Goal: Task Accomplishment & Management: Complete application form

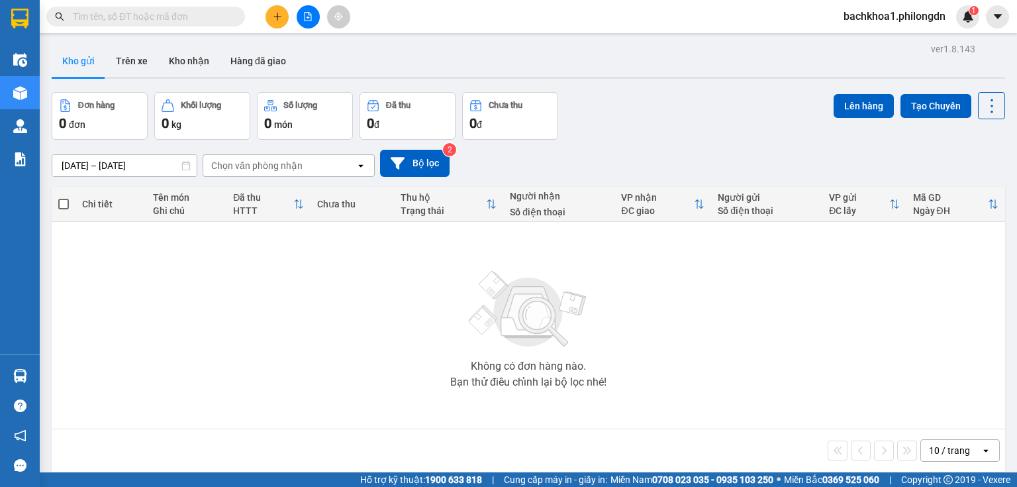
click at [274, 16] on icon "plus" at bounding box center [277, 16] width 7 height 1
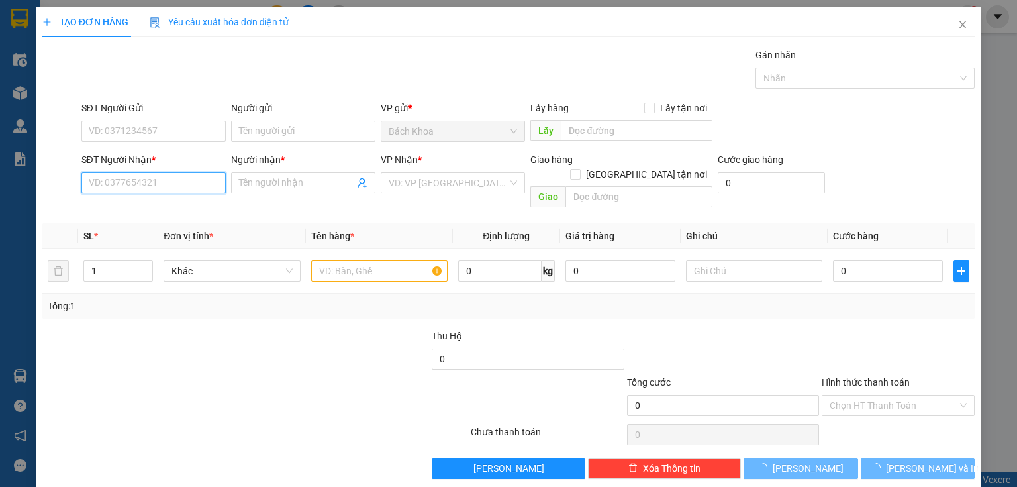
click at [144, 177] on input "SĐT Người Nhận *" at bounding box center [153, 182] width 144 height 21
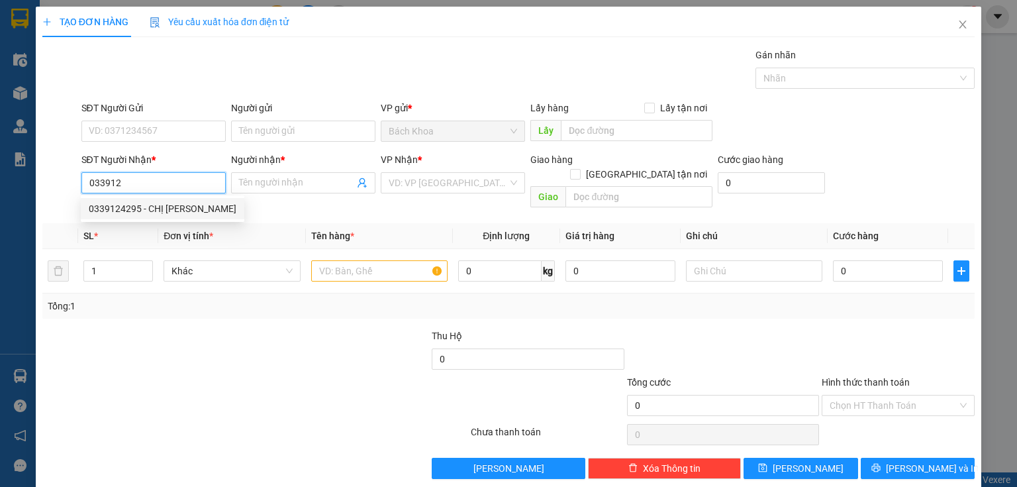
click at [186, 215] on div "0339124295 - CHỊ [PERSON_NAME]" at bounding box center [163, 208] width 148 height 15
type input "0339124295"
type input "CHỊ [PERSON_NAME]"
type input "NT BẠCH LÂM"
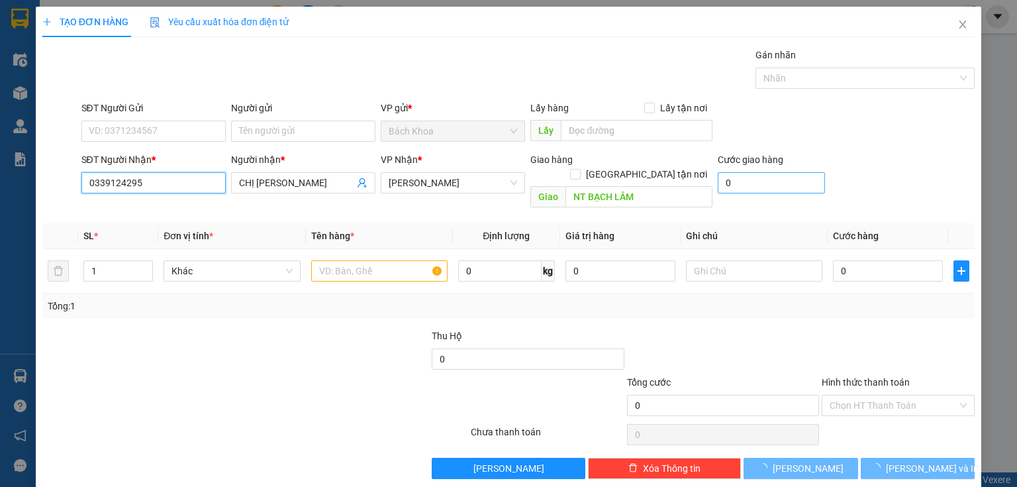
type input "0339124295"
type input "80.000"
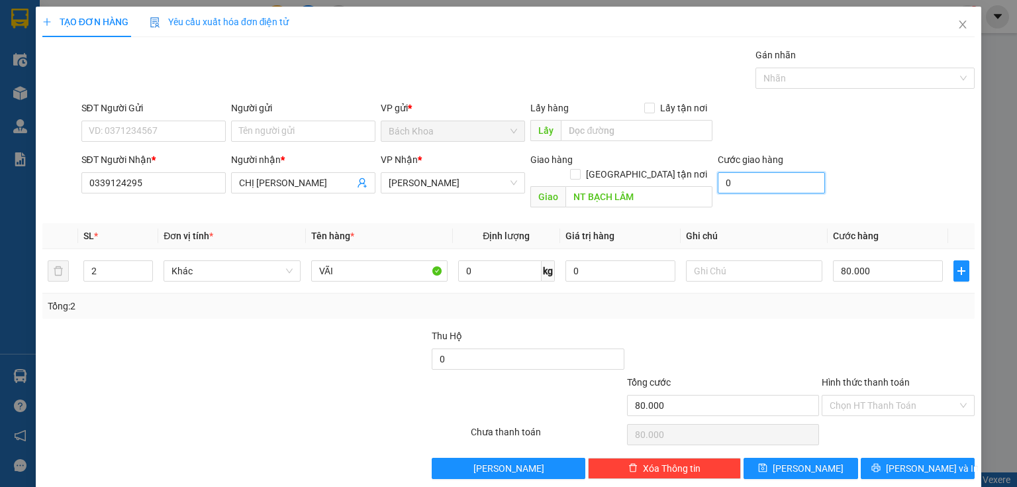
click at [733, 182] on input "0" at bounding box center [771, 182] width 107 height 21
type input "3"
type input "80.003"
type input "30"
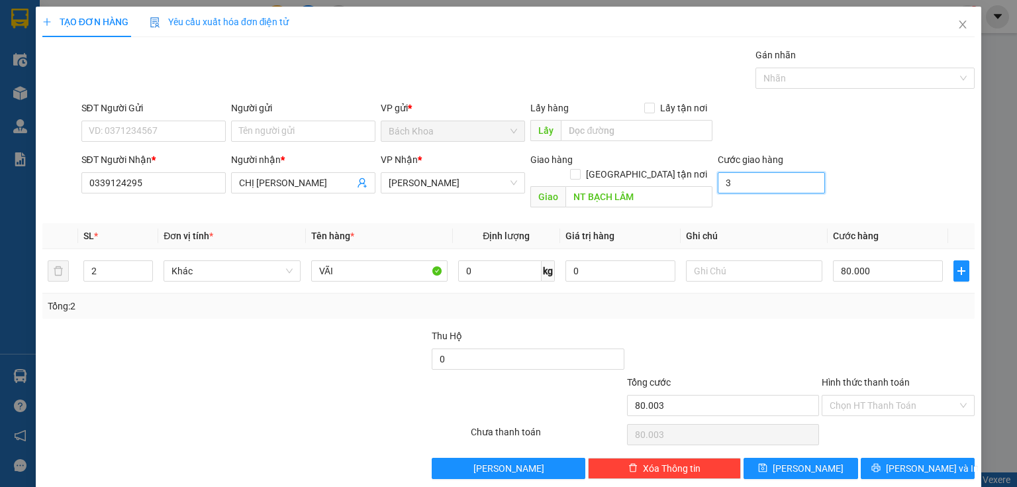
type input "80.030"
type input "300"
type input "80.300"
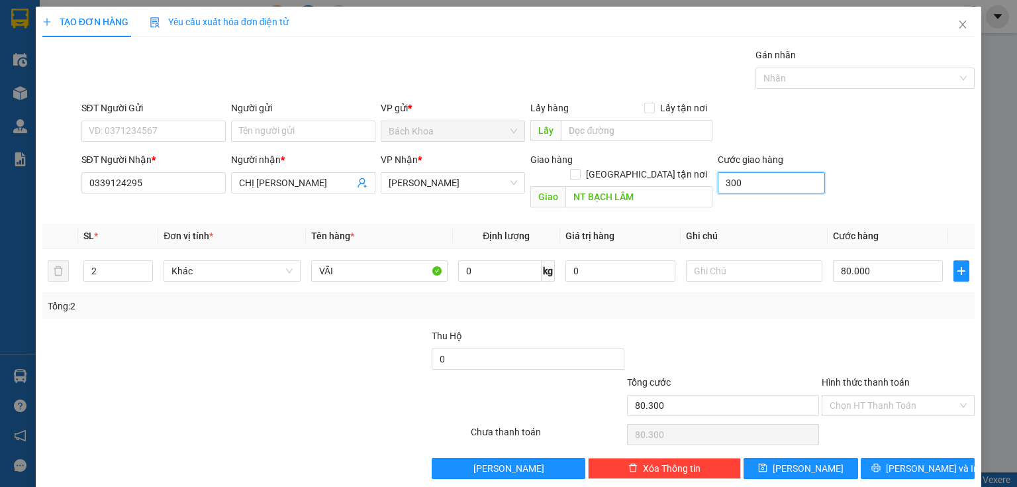
type input "3.000"
type input "83.000"
type input "30.000"
type input "110.000"
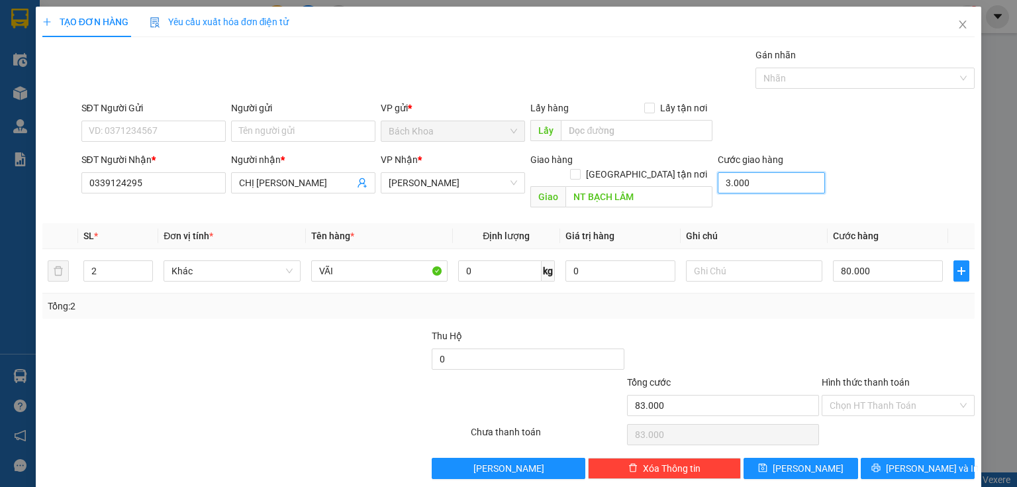
type input "110.000"
type input "30.000"
click at [95, 262] on input "2" at bounding box center [118, 271] width 68 height 20
click at [97, 261] on input "2" at bounding box center [118, 271] width 68 height 20
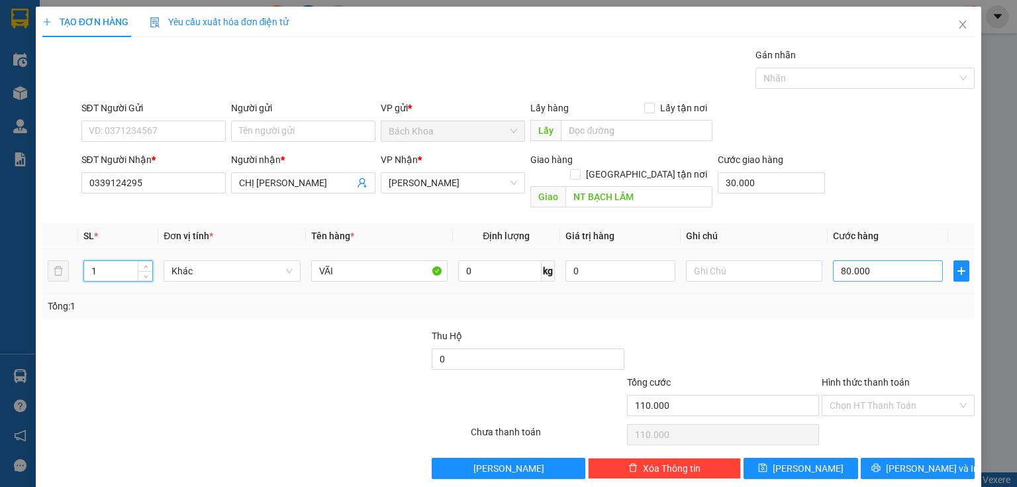
type input "1"
click at [901, 260] on input "80.000" at bounding box center [888, 270] width 110 height 21
type input "30.004"
type input "4"
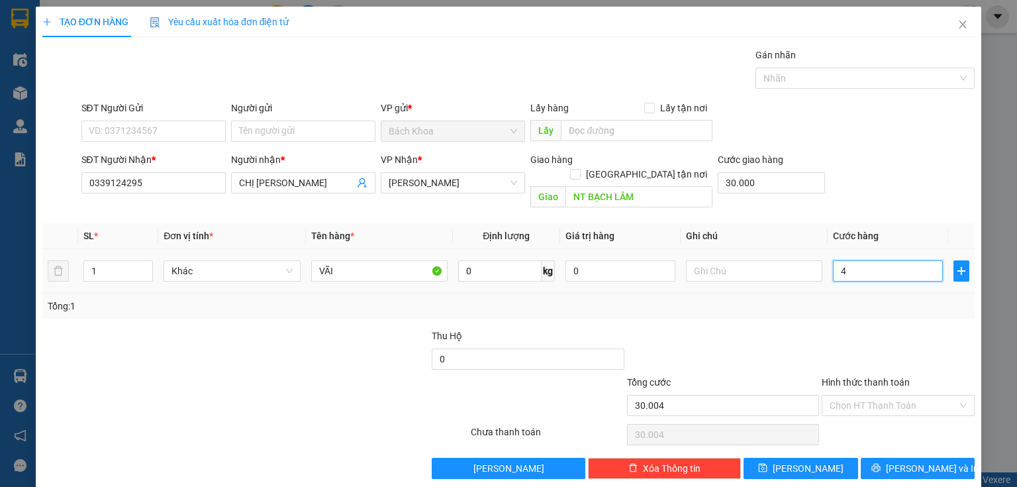
type input "30.040"
type input "40"
type input "30.400"
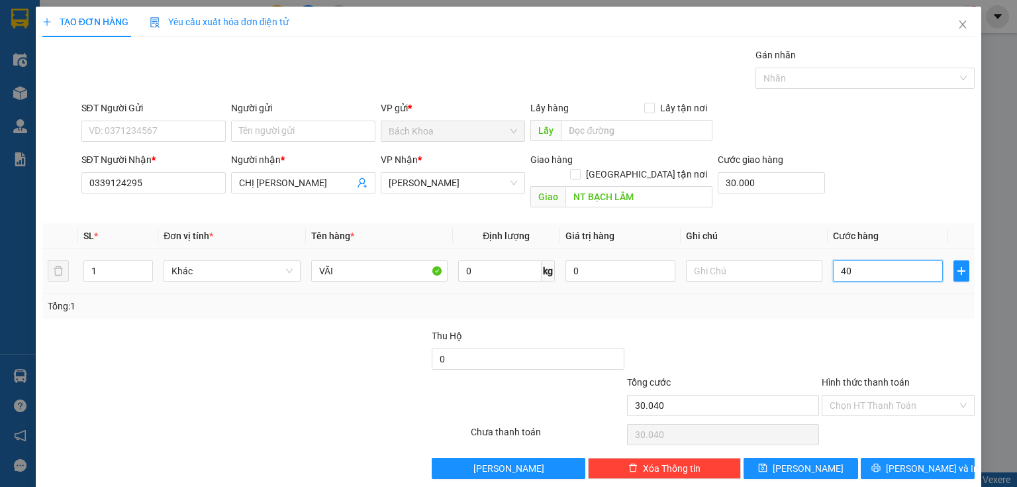
type input "400"
type input "34.000"
type input "4.000"
type input "70.000"
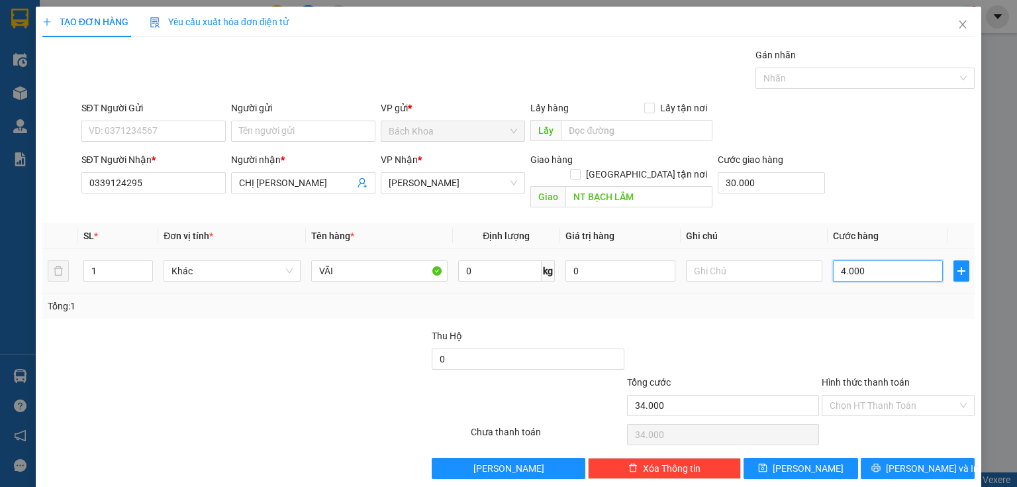
type input "70.000"
type input "40.000"
click at [929, 461] on span "[PERSON_NAME] và In" at bounding box center [932, 468] width 93 height 15
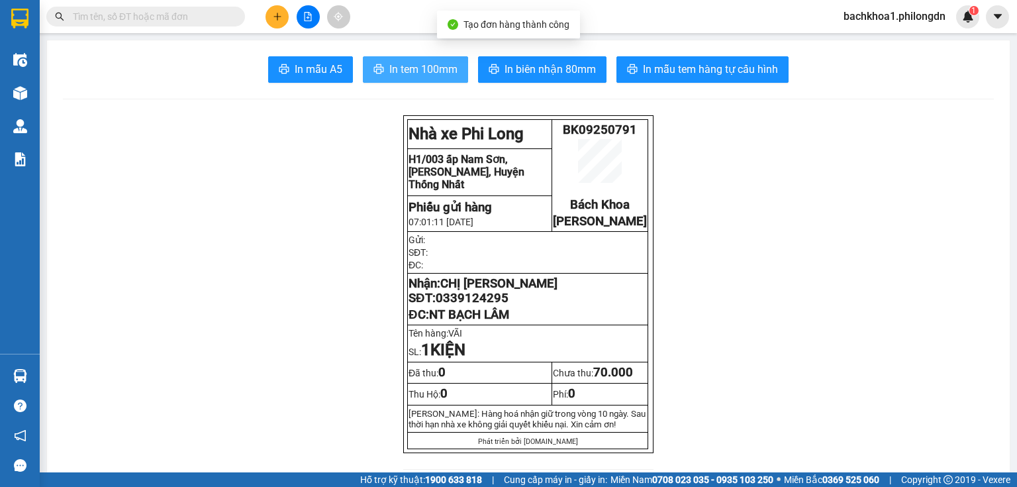
click at [428, 68] on span "In tem 100mm" at bounding box center [423, 69] width 68 height 17
click at [397, 69] on span "In tem 100mm" at bounding box center [423, 69] width 68 height 17
click at [466, 305] on span "0339124295" at bounding box center [472, 298] width 73 height 15
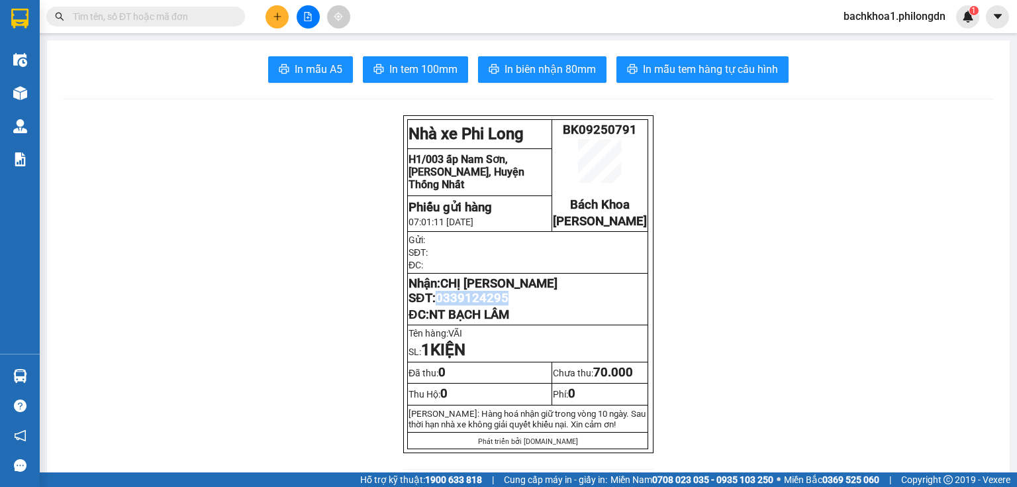
click at [466, 305] on span "0339124295" at bounding box center [472, 298] width 73 height 15
copy span "0339124295"
click at [278, 10] on button at bounding box center [277, 16] width 23 height 23
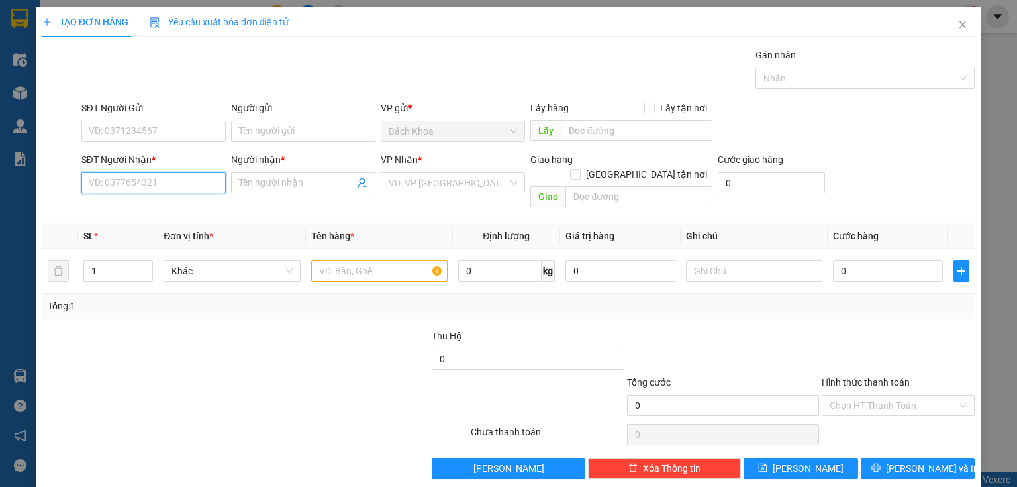
click at [173, 182] on input "SĐT Người Nhận *" at bounding box center [153, 182] width 144 height 21
click at [197, 208] on div "0352797389 - [PERSON_NAME]" at bounding box center [154, 208] width 130 height 15
type input "0352797389"
type input "XUÂN TRƯỜNG"
type input "CX [PERSON_NAME]"
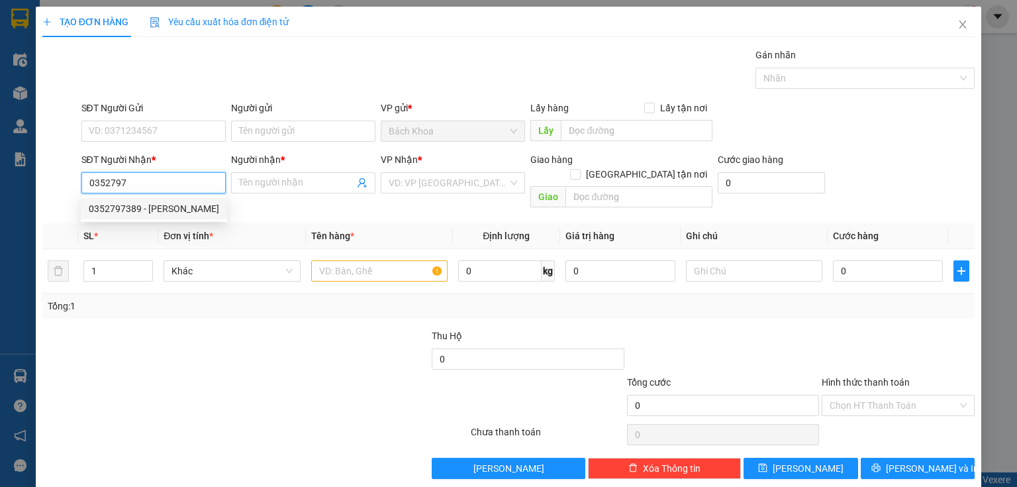
type input "2.020.000"
type input "50.000"
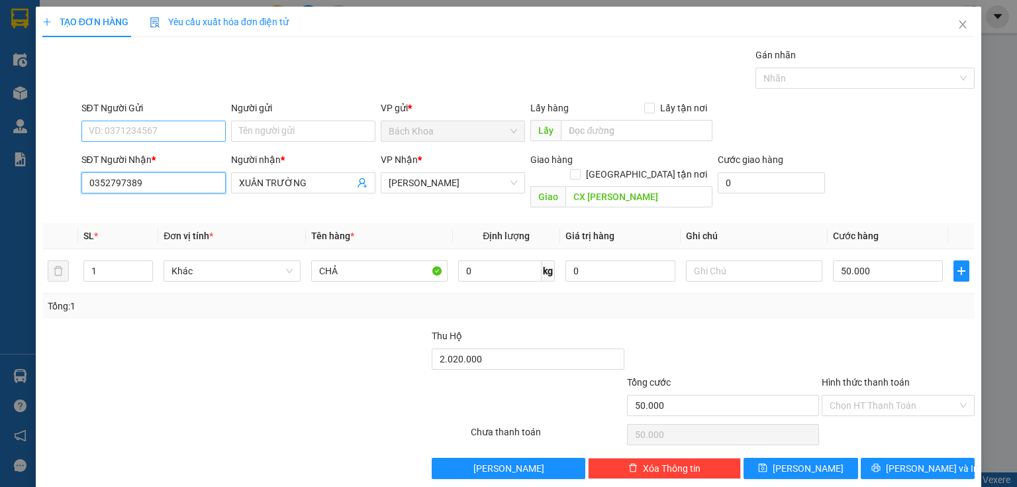
type input "0352797389"
click at [151, 135] on input "SĐT Người Gửi" at bounding box center [153, 131] width 144 height 21
click at [172, 156] on div "0779560089 - LINH" at bounding box center [152, 157] width 127 height 15
type input "0779560089"
type input "LINH"
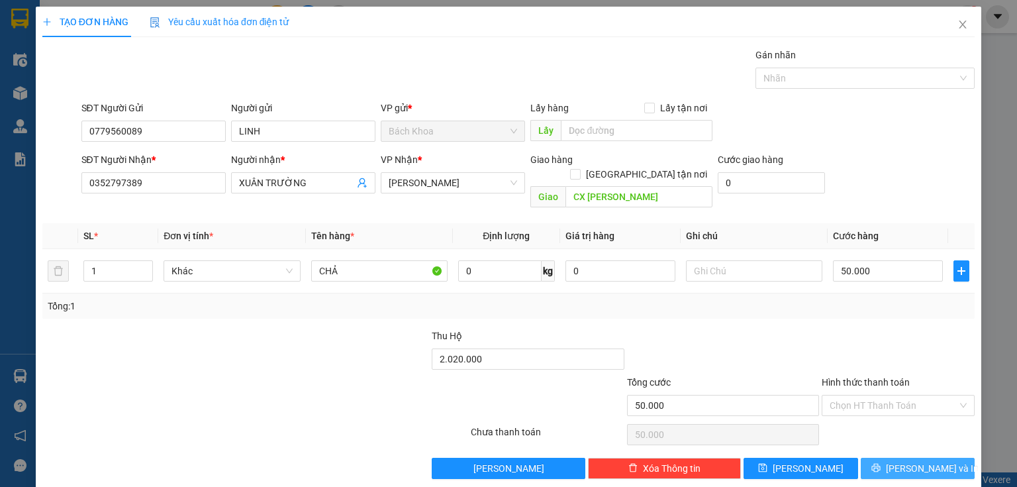
click at [905, 461] on span "[PERSON_NAME] và In" at bounding box center [932, 468] width 93 height 15
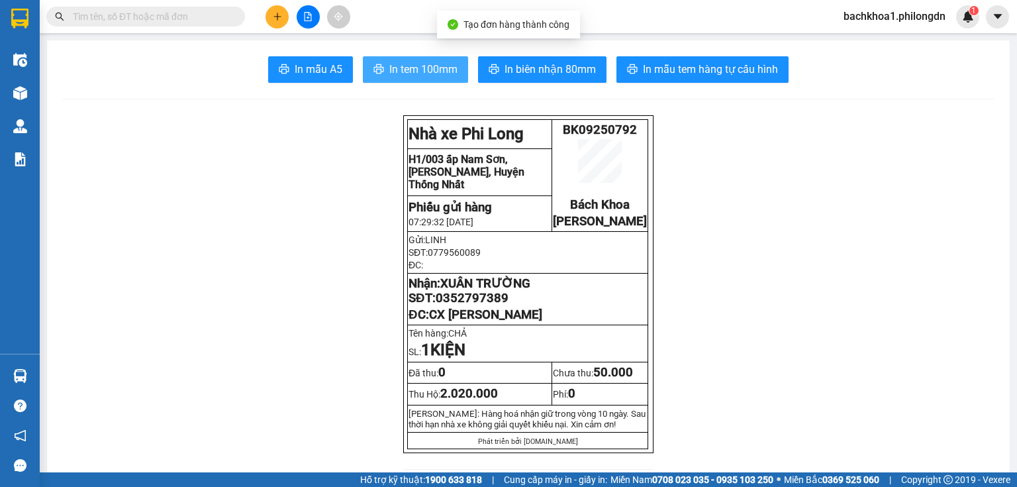
click at [435, 64] on span "In tem 100mm" at bounding box center [423, 69] width 68 height 17
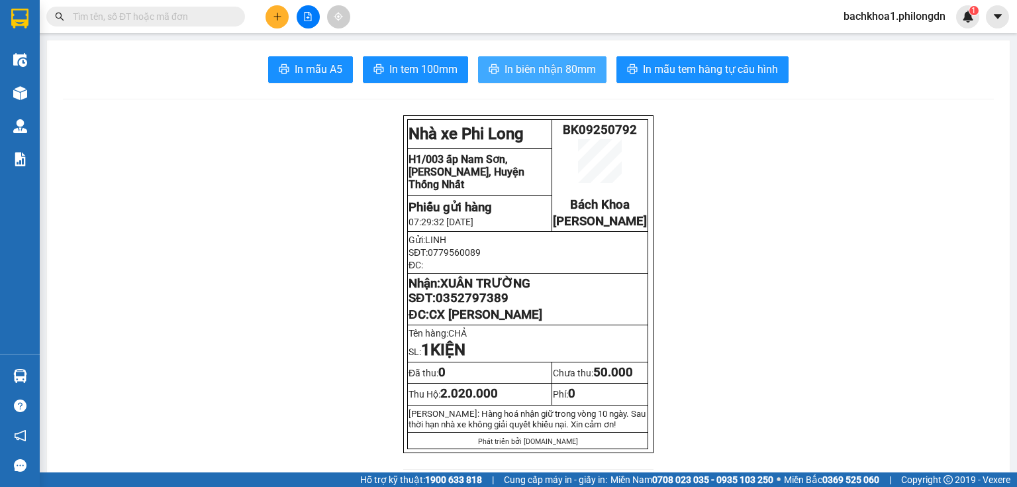
click at [530, 64] on span "In biên nhận 80mm" at bounding box center [550, 69] width 91 height 17
click at [491, 305] on span "0352797389" at bounding box center [472, 298] width 73 height 15
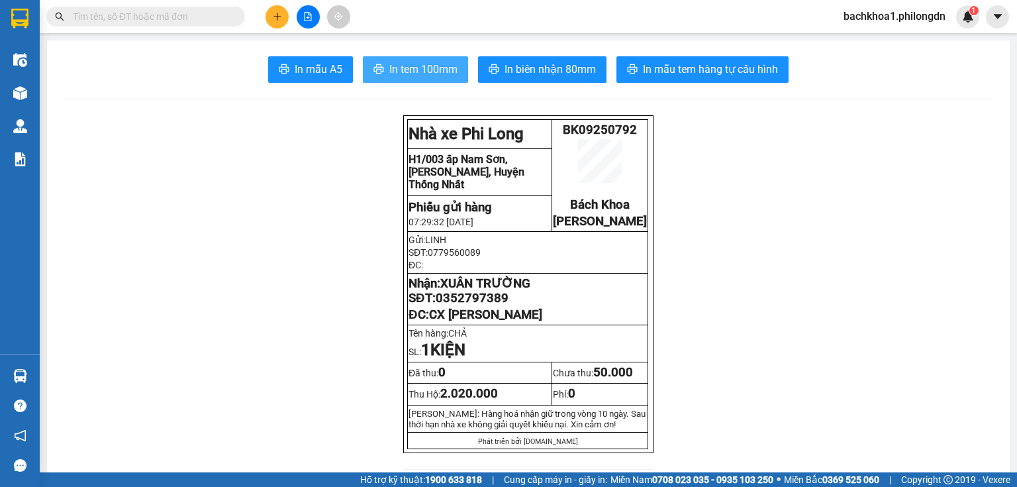
click at [417, 61] on span "In tem 100mm" at bounding box center [423, 69] width 68 height 17
click at [278, 21] on icon "plus" at bounding box center [277, 16] width 9 height 9
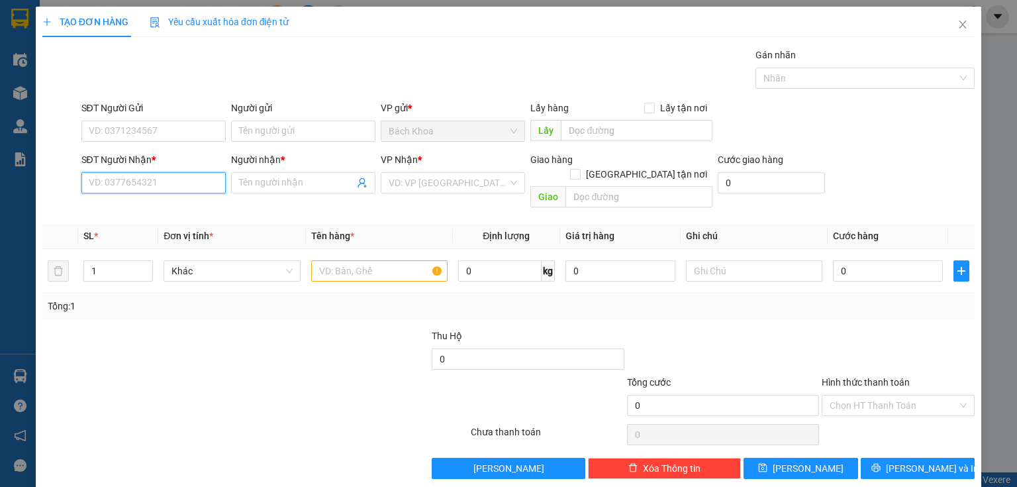
click at [199, 180] on input "SĐT Người Nhận *" at bounding box center [153, 182] width 144 height 21
click at [159, 208] on div "0784304503 - DIỂM" at bounding box center [152, 208] width 127 height 15
type input "0784304503"
type input "DIỂM"
type input "[PERSON_NAME]"
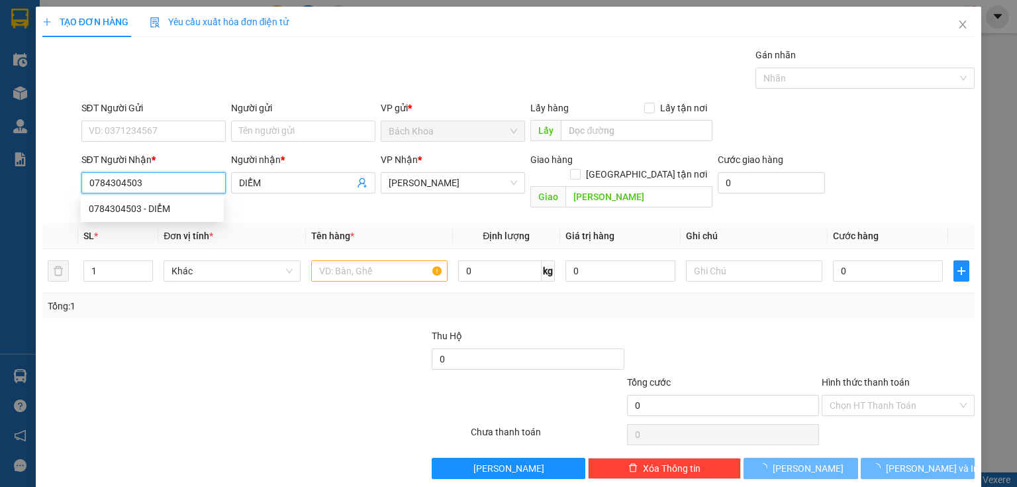
type input "30.000"
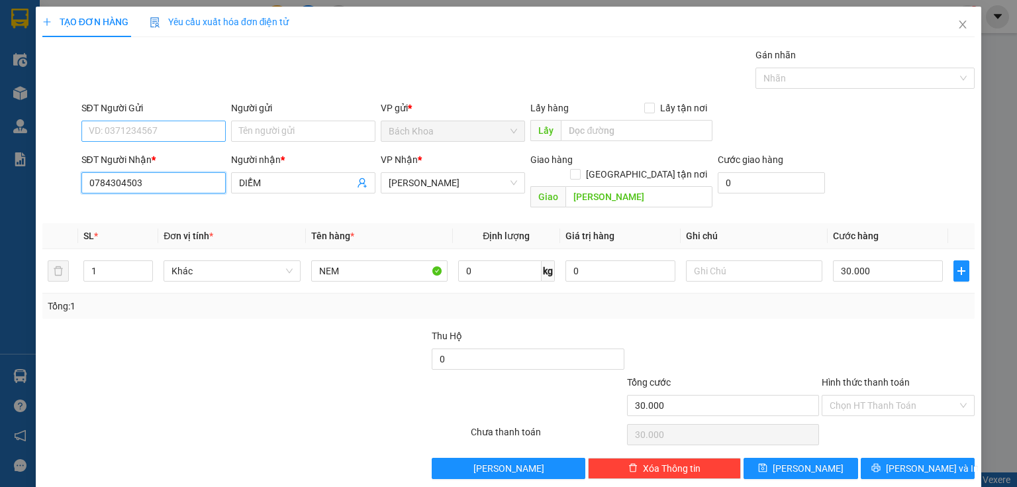
type input "0784304503"
click at [162, 139] on input "SĐT Người Gửi" at bounding box center [153, 131] width 144 height 21
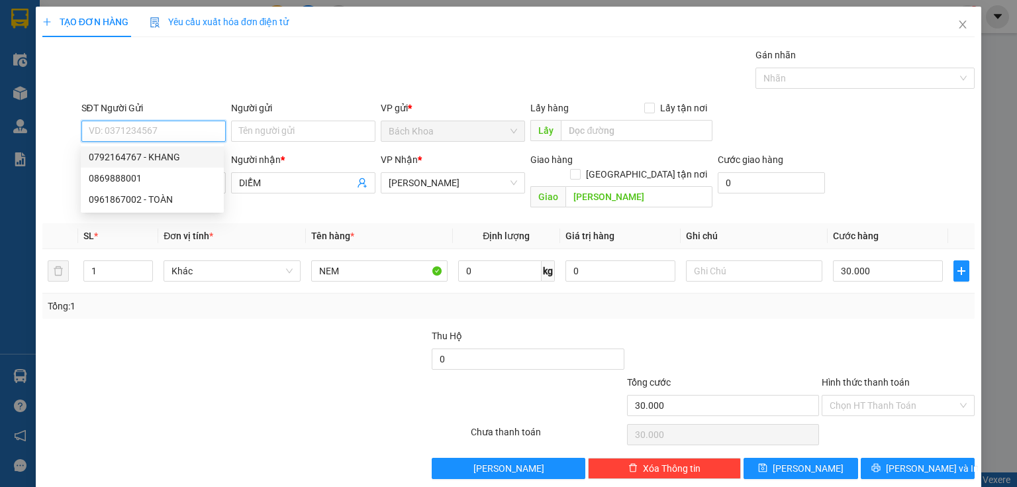
click at [164, 158] on div "0792164767 - KHANG" at bounding box center [152, 157] width 127 height 15
type input "0792164767"
type input "KHANG"
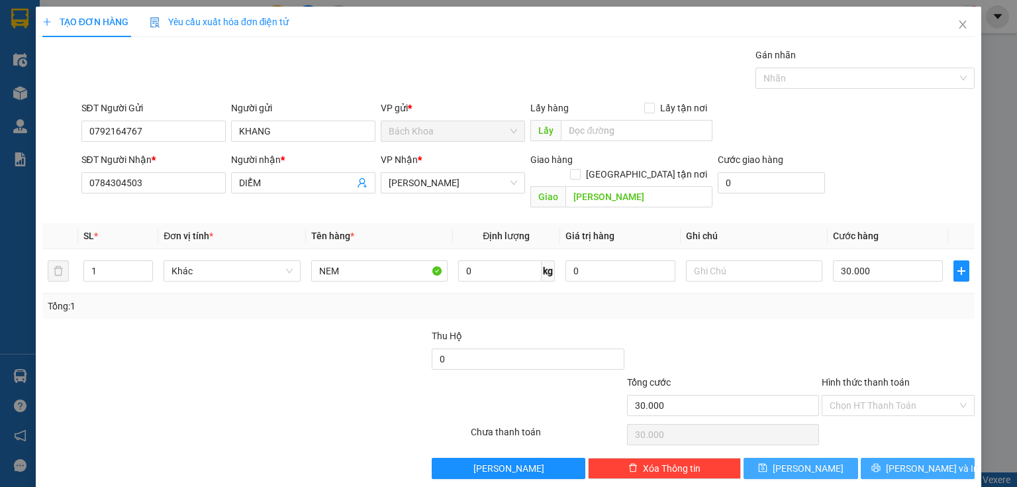
drag, startPoint x: 881, startPoint y: 450, endPoint x: 817, endPoint y: 460, distance: 65.0
click at [874, 458] on button "[PERSON_NAME] và In" at bounding box center [918, 468] width 115 height 21
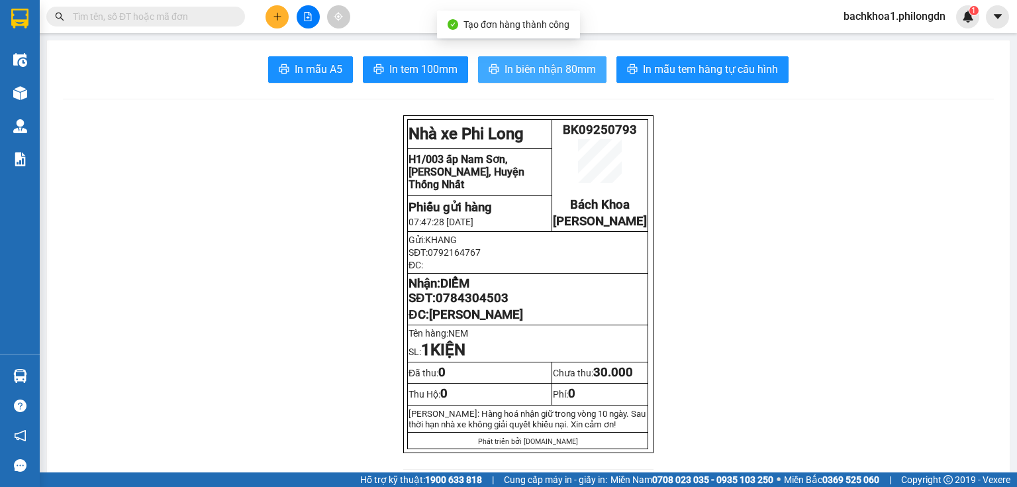
click at [554, 76] on span "In biên nhận 80mm" at bounding box center [550, 69] width 91 height 17
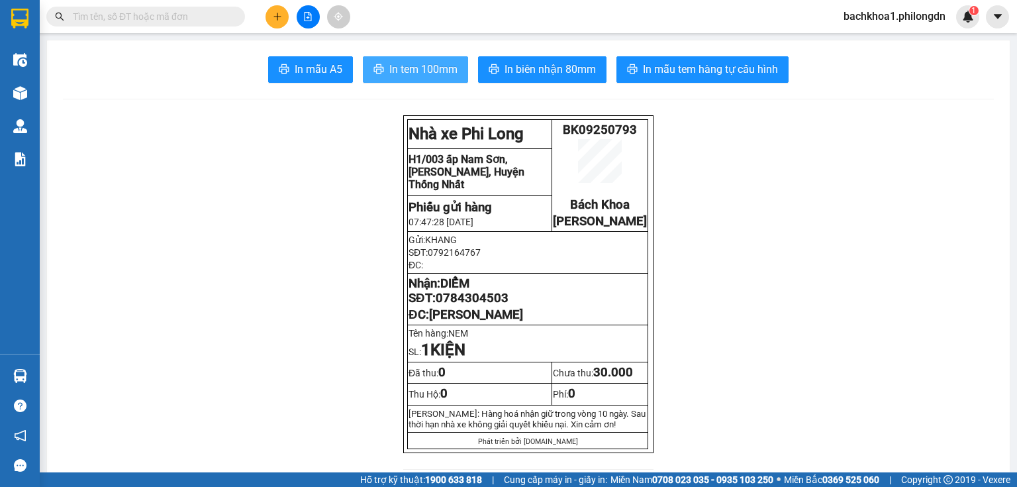
click at [435, 62] on span "In tem 100mm" at bounding box center [423, 69] width 68 height 17
click at [482, 305] on span "0784304503" at bounding box center [472, 298] width 73 height 15
click at [480, 305] on span "0784304503" at bounding box center [472, 298] width 73 height 15
drag, startPoint x: 479, startPoint y: 310, endPoint x: 483, endPoint y: 319, distance: 10.1
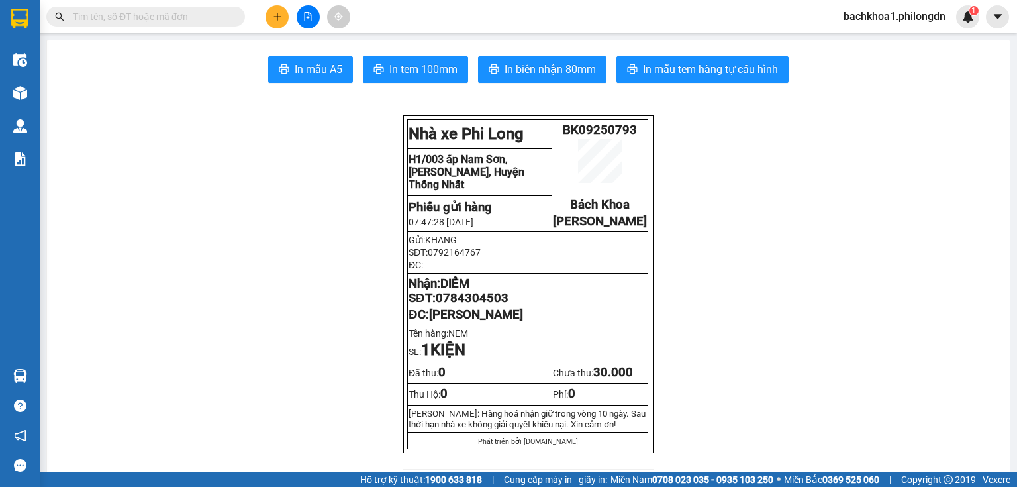
click at [483, 305] on span "0784304503" at bounding box center [472, 298] width 73 height 15
click at [275, 16] on icon "plus" at bounding box center [277, 16] width 9 height 9
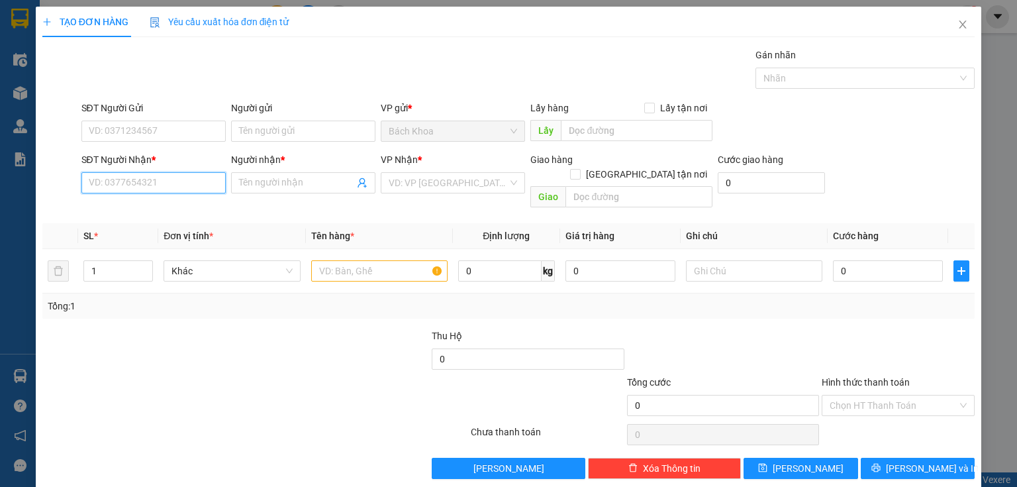
drag, startPoint x: 121, startPoint y: 190, endPoint x: 149, endPoint y: 179, distance: 30.0
click at [122, 190] on input "SĐT Người Nhận *" at bounding box center [153, 182] width 144 height 21
click at [165, 204] on div "02513779868 - NK TÂM PHÚC" at bounding box center [152, 208] width 127 height 15
type input "02513779868"
type input "NK TÂM PHÚC"
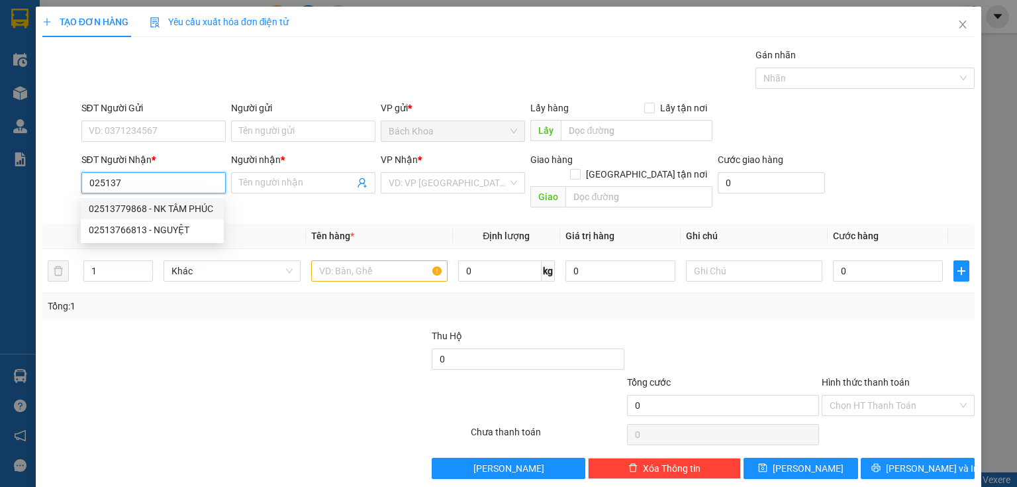
type input "ẤP [GEOGRAPHIC_DATA]"
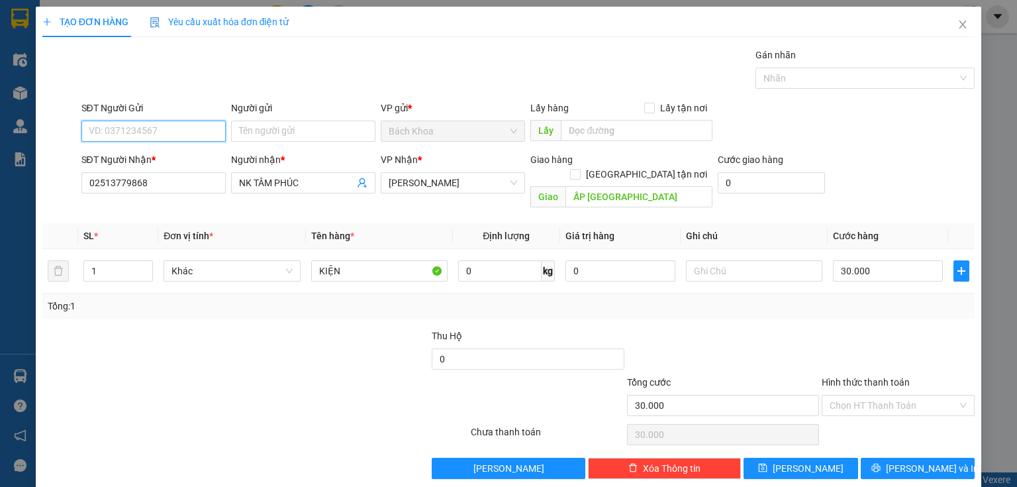
click at [130, 127] on input "SĐT Người Gửi" at bounding box center [153, 131] width 144 height 21
click at [167, 160] on div "0982402441 - LAB AN NHIÊN" at bounding box center [152, 157] width 127 height 15
click at [904, 395] on input "Hình thức thanh toán" at bounding box center [894, 405] width 128 height 20
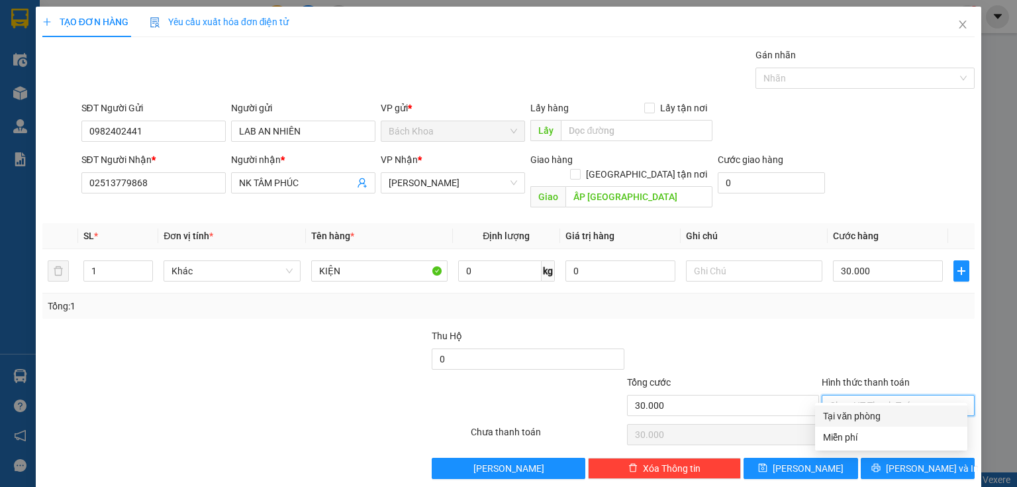
click at [879, 421] on div "Tại văn phòng" at bounding box center [891, 416] width 136 height 15
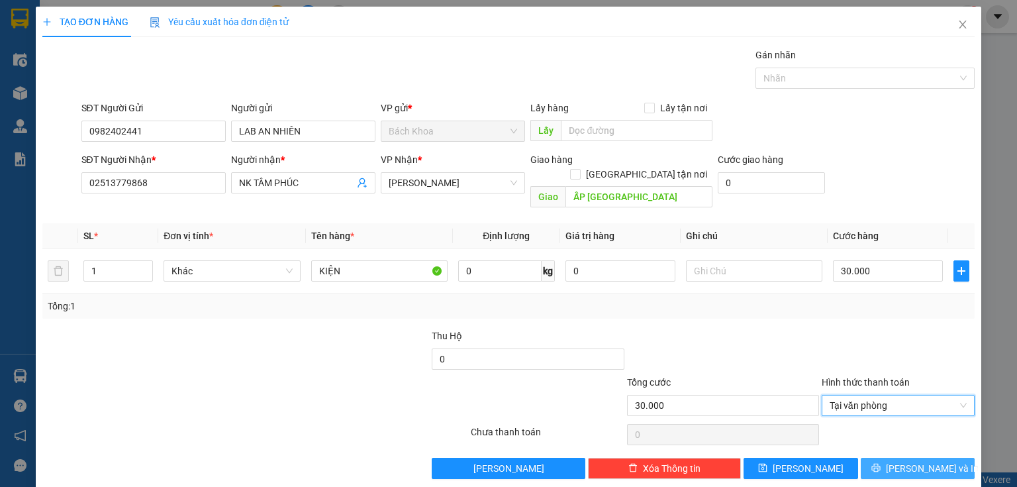
click at [911, 460] on button "[PERSON_NAME] và In" at bounding box center [918, 468] width 115 height 21
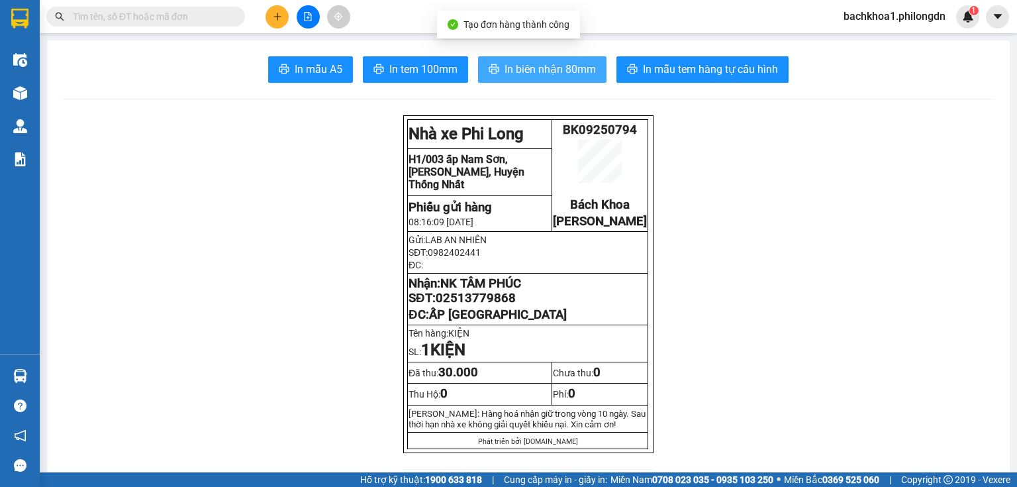
click at [537, 68] on span "In biên nhận 80mm" at bounding box center [550, 69] width 91 height 17
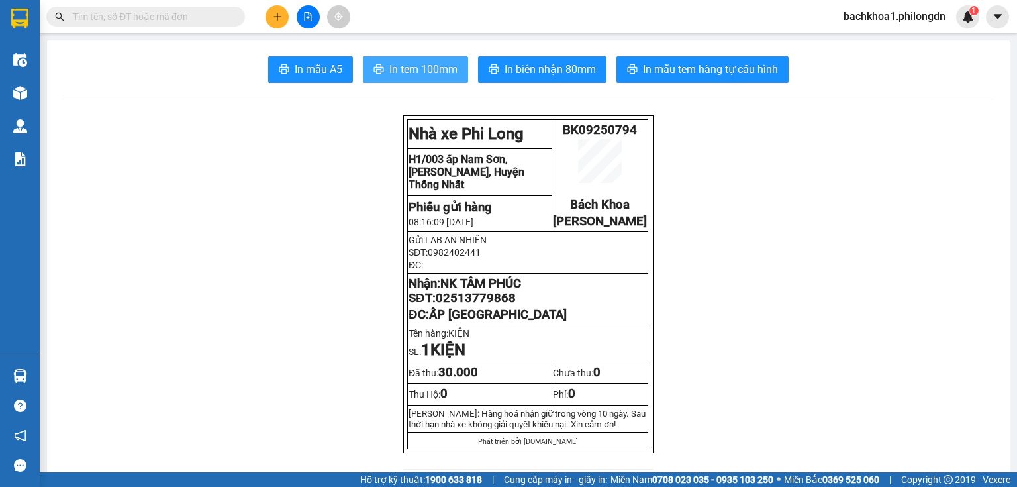
click at [435, 74] on span "In tem 100mm" at bounding box center [423, 69] width 68 height 17
click at [492, 305] on span "02513779868" at bounding box center [476, 298] width 80 height 15
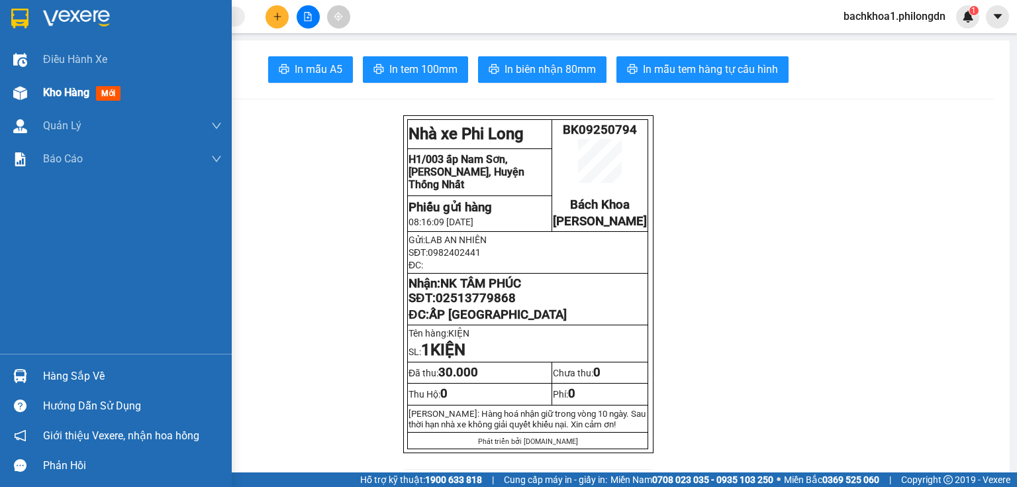
click at [52, 97] on span "Kho hàng" at bounding box center [66, 92] width 46 height 13
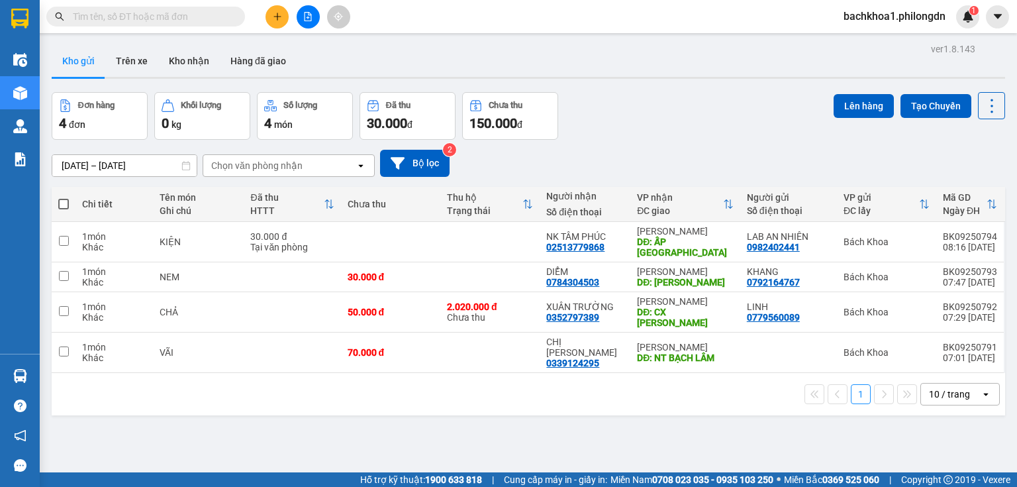
click at [945, 388] on div "10 / trang" at bounding box center [949, 394] width 41 height 13
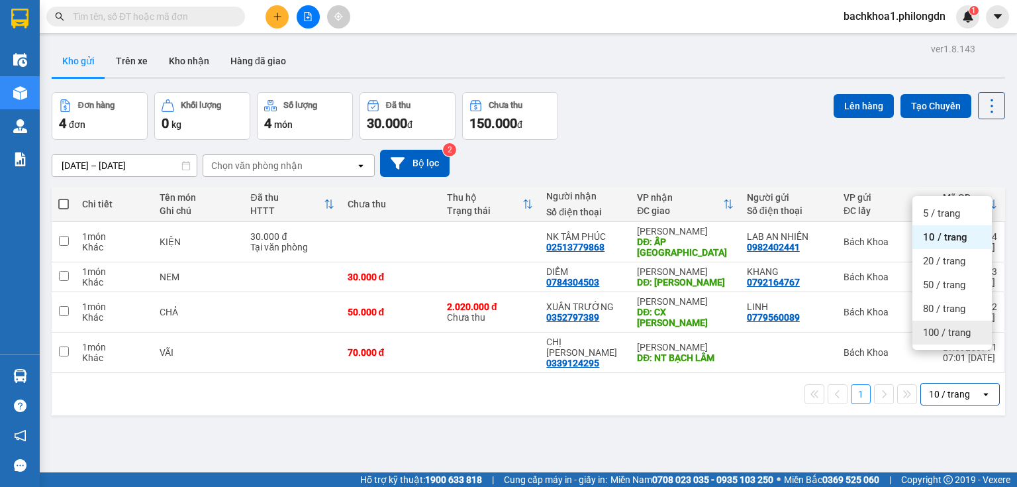
click at [944, 335] on span "100 / trang" at bounding box center [947, 332] width 48 height 13
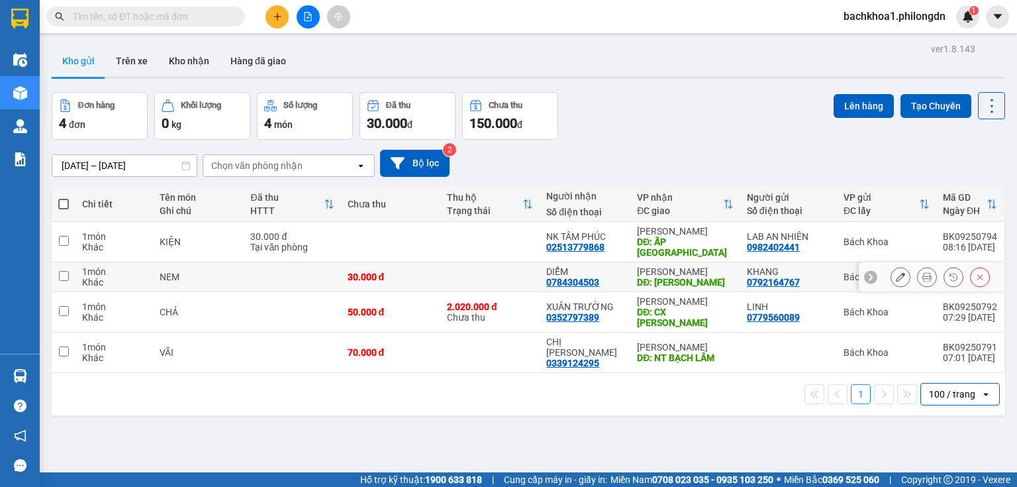
click at [892, 268] on button at bounding box center [901, 277] width 19 height 23
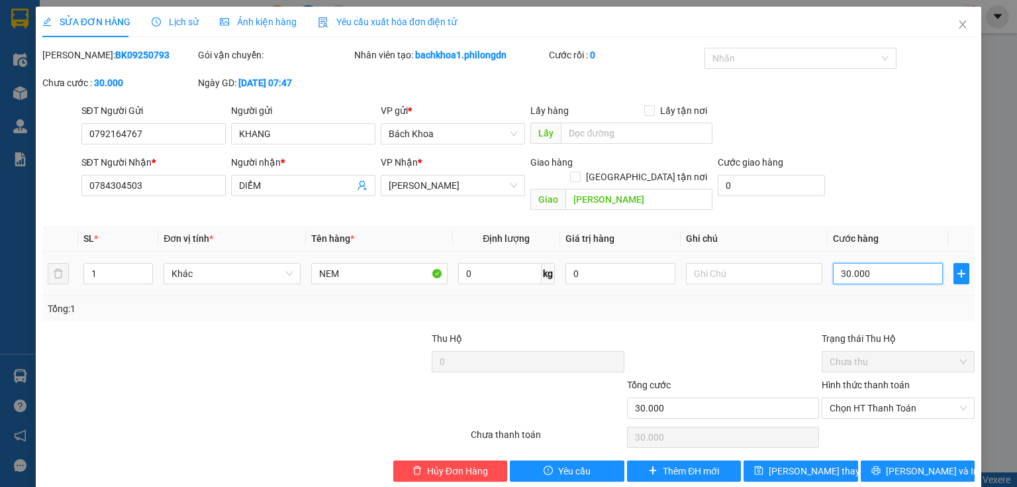
click at [888, 263] on input "30.000" at bounding box center [888, 273] width 110 height 21
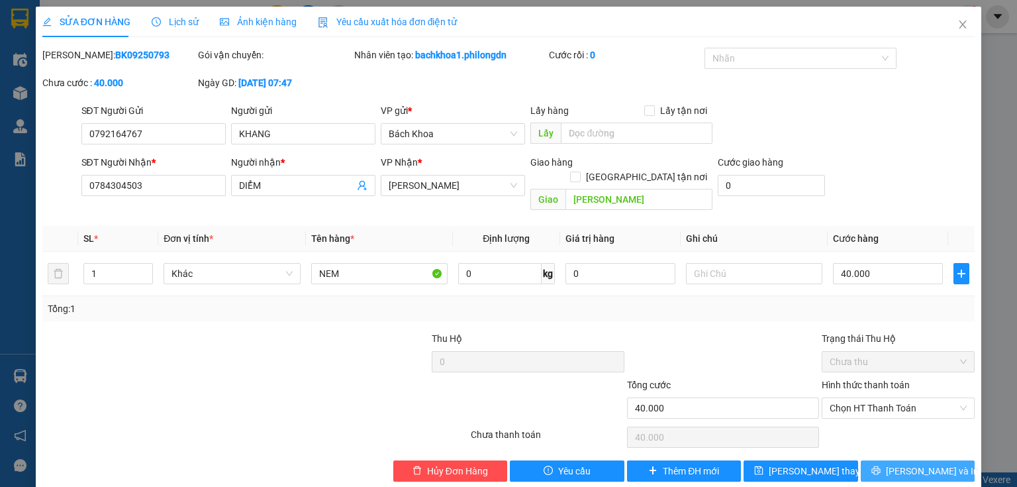
click at [904, 464] on span "[PERSON_NAME] và In" at bounding box center [932, 471] width 93 height 15
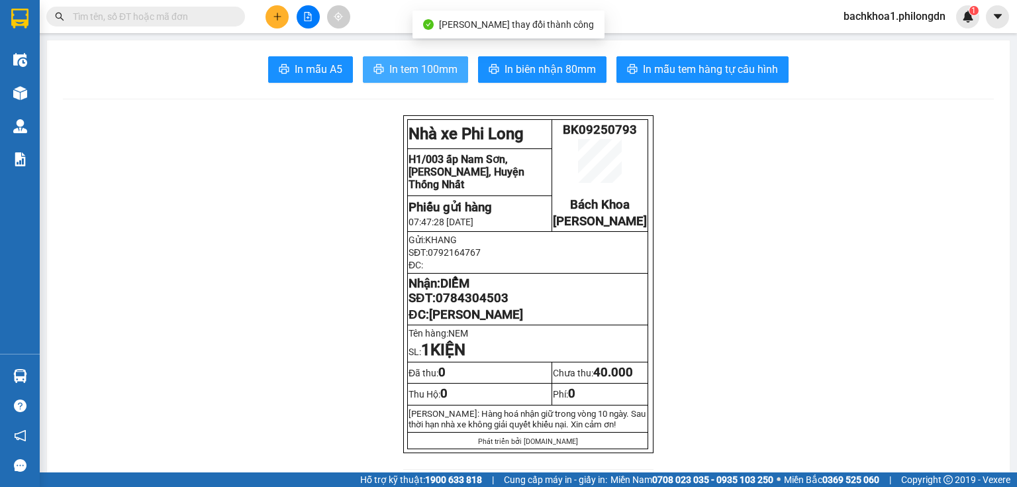
click at [381, 68] on button "In tem 100mm" at bounding box center [415, 69] width 105 height 26
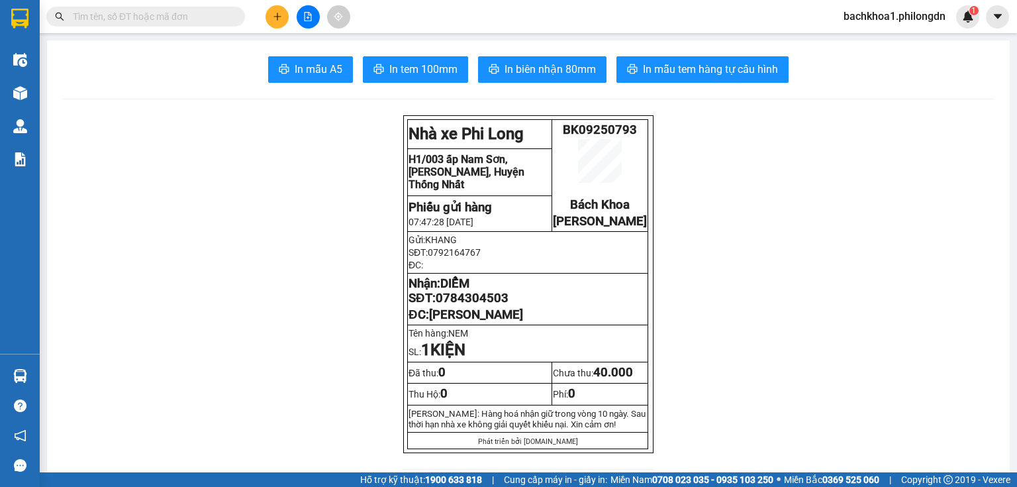
click at [282, 19] on icon "plus" at bounding box center [277, 16] width 9 height 9
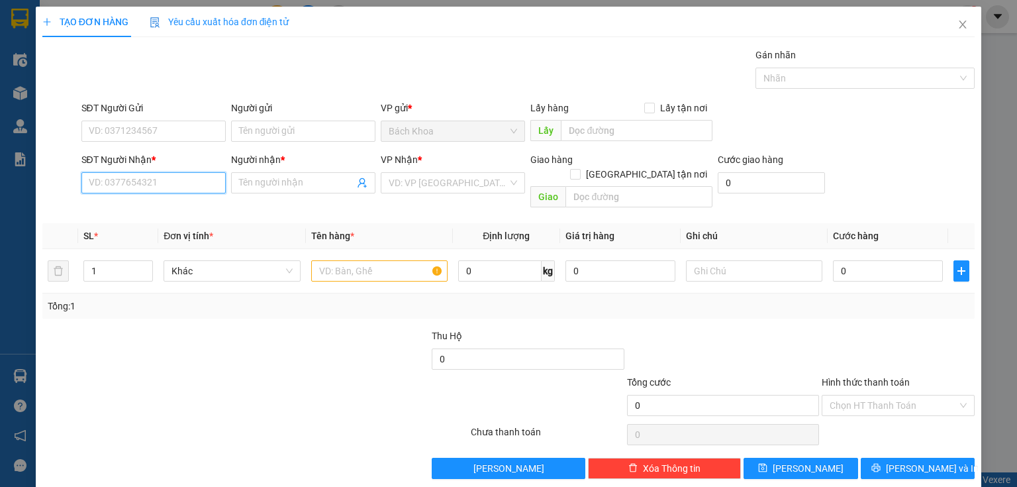
click at [101, 189] on input "SĐT Người Nhận *" at bounding box center [153, 182] width 144 height 21
click at [114, 215] on div "0972022891 - THẢO" at bounding box center [152, 208] width 127 height 15
type input "0972022891"
type input "THẢO"
type input "PHÚC NHẠC"
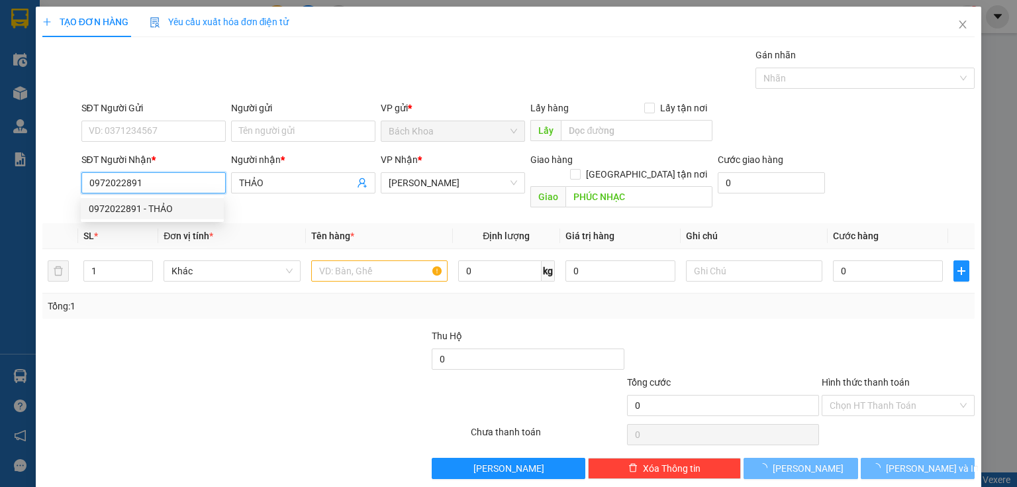
type input "30.000"
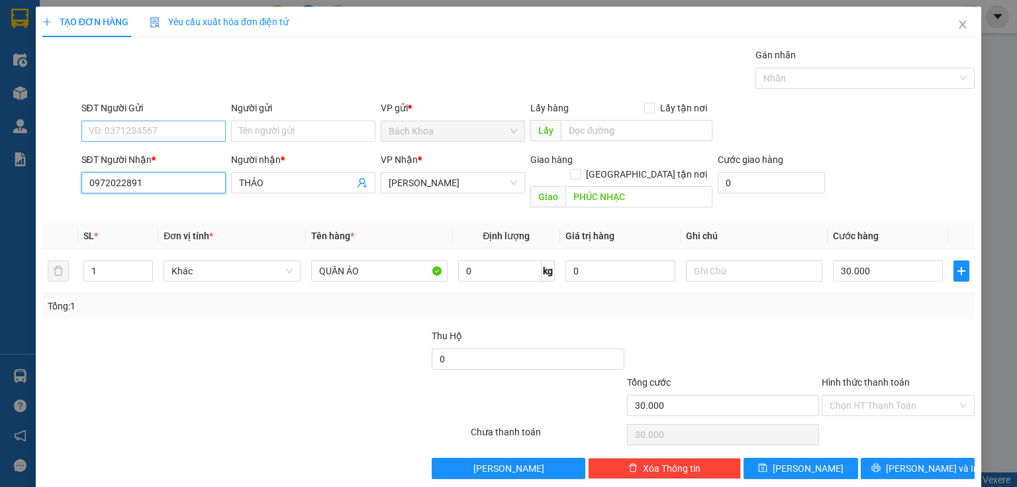
type input "0972022891"
click at [142, 135] on input "SĐT Người Gửi" at bounding box center [153, 131] width 144 height 21
click at [167, 158] on div "0932699510 - GIANG" at bounding box center [152, 157] width 127 height 15
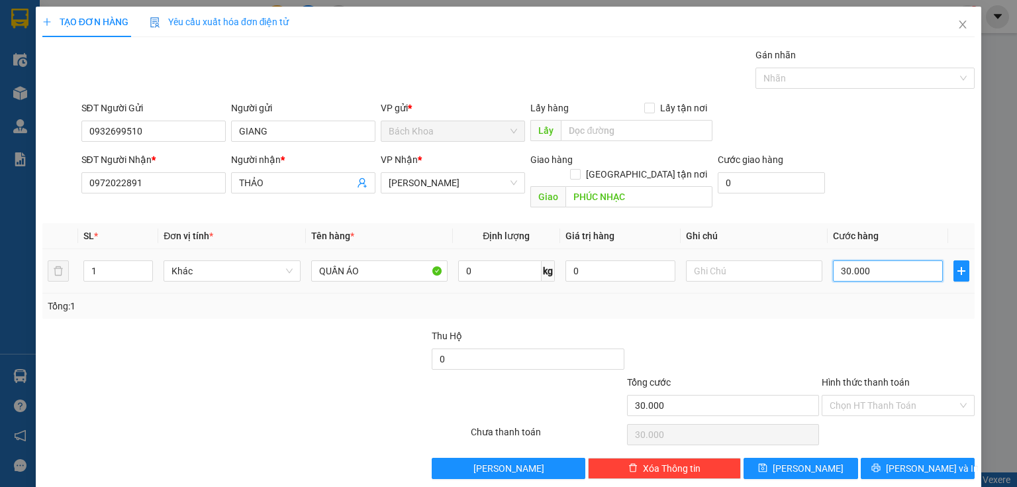
click at [880, 262] on input "30.000" at bounding box center [888, 270] width 110 height 21
click at [880, 464] on icon "printer" at bounding box center [876, 468] width 9 height 9
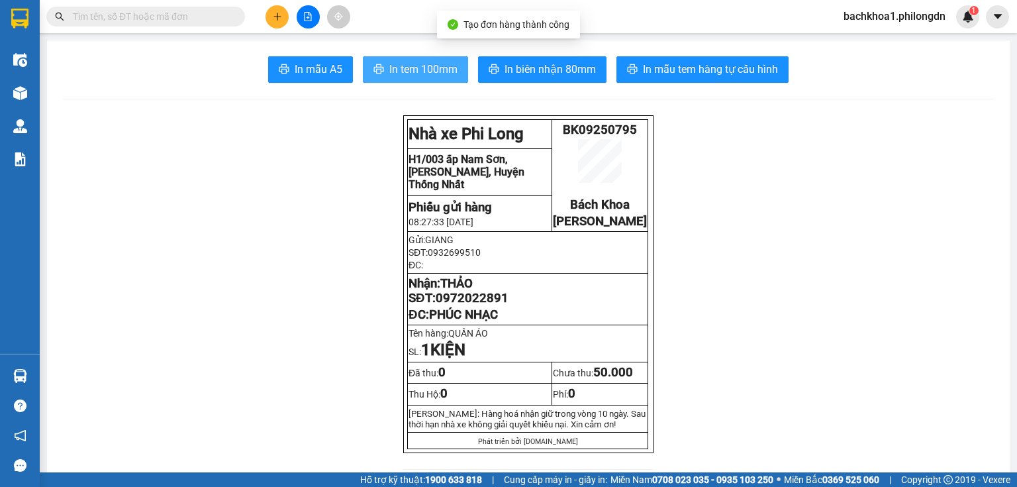
click at [436, 77] on span "In tem 100mm" at bounding box center [423, 69] width 68 height 17
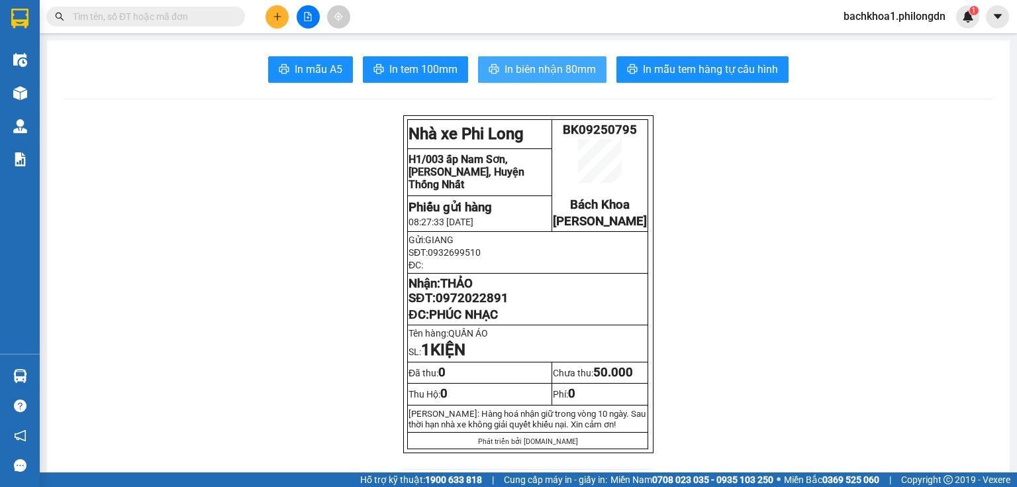
click at [559, 66] on span "In biên nhận 80mm" at bounding box center [550, 69] width 91 height 17
click at [444, 305] on span "0972022891" at bounding box center [472, 298] width 73 height 15
click at [276, 13] on icon "plus" at bounding box center [277, 16] width 9 height 9
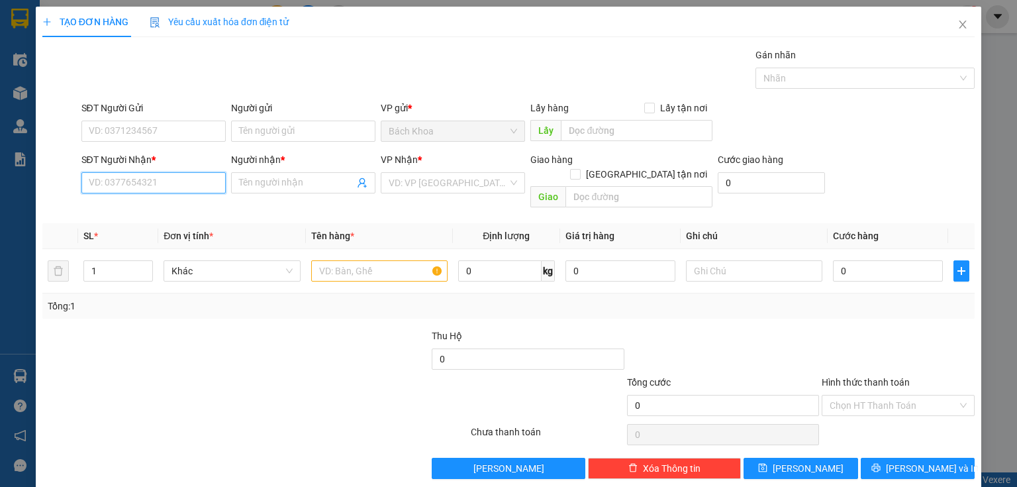
click at [182, 185] on input "SĐT Người Nhận *" at bounding box center [153, 182] width 144 height 21
click at [187, 203] on div "0834566081 - [PERSON_NAME]" at bounding box center [154, 208] width 130 height 15
type input "0834566081"
type input "THANH"
type input "DẦU GIÂY"
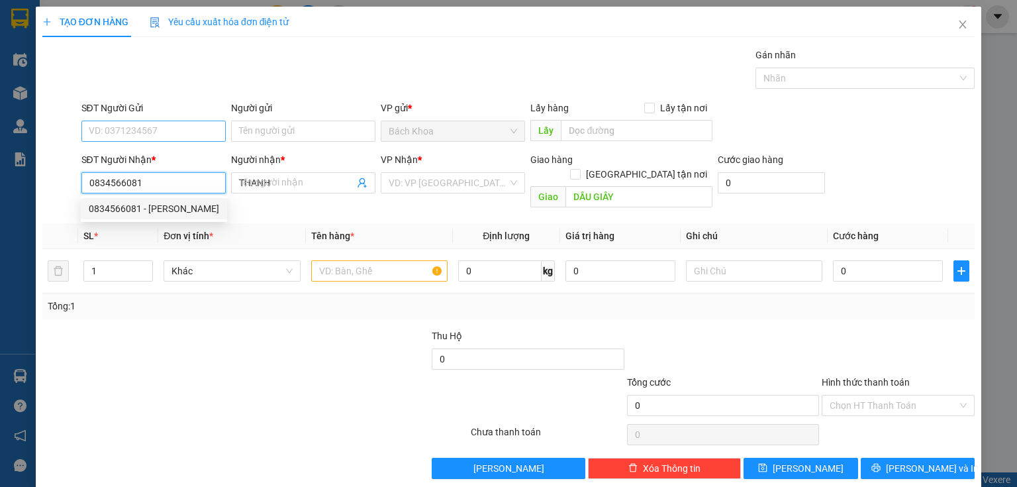
type input "50.000"
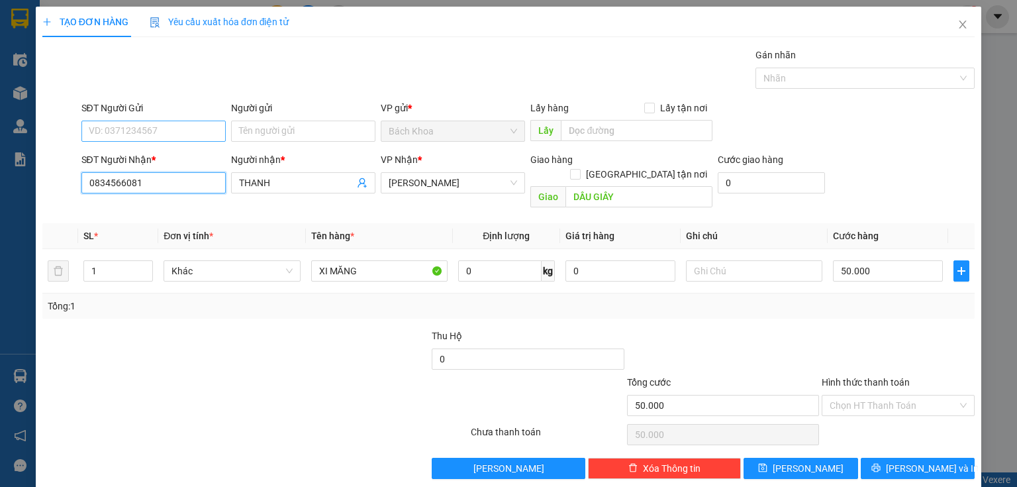
type input "0834566081"
click at [209, 127] on input "SĐT Người Gửi" at bounding box center [153, 131] width 144 height 21
click at [157, 153] on div "0909108555" at bounding box center [152, 157] width 127 height 15
type input "0909108555"
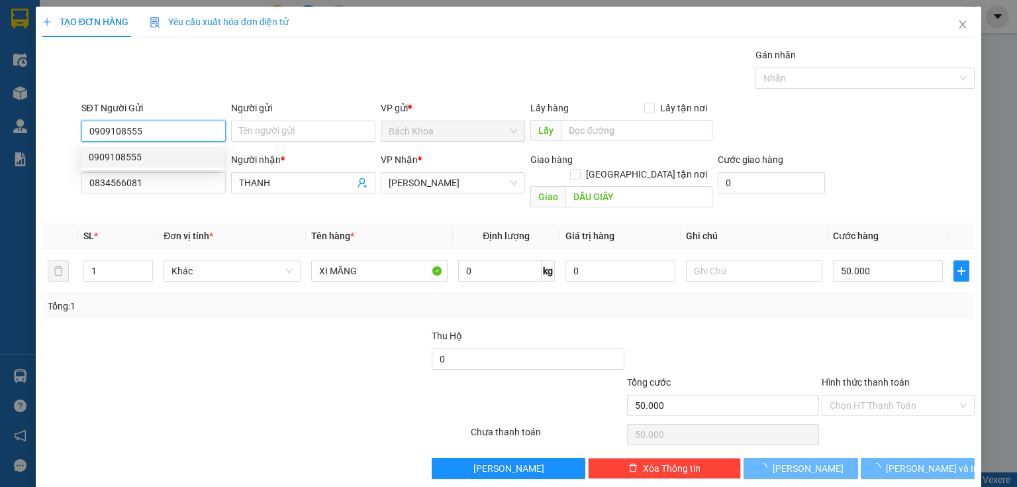
type input "320.000"
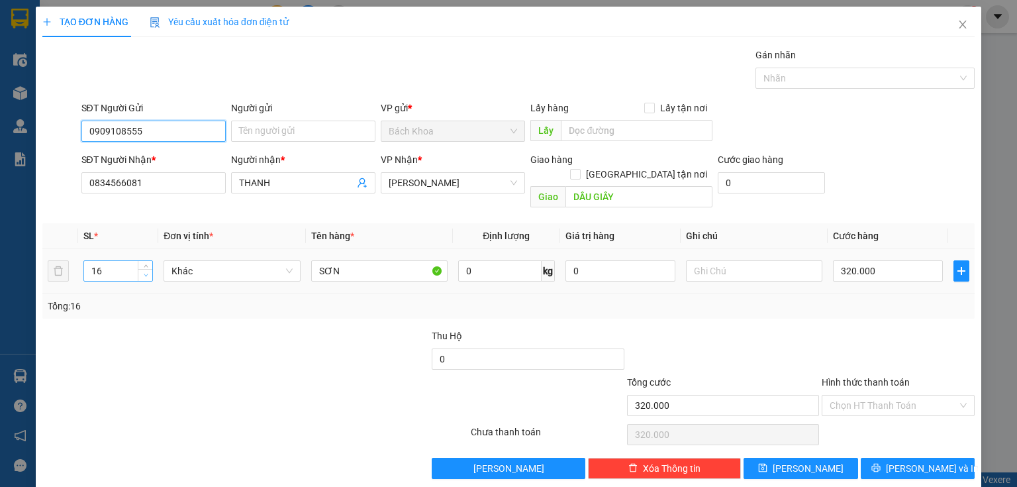
type input "0909108555"
click at [148, 272] on span "down" at bounding box center [146, 276] width 8 height 8
click at [147, 272] on span "down" at bounding box center [146, 276] width 8 height 8
click at [146, 273] on icon "down" at bounding box center [146, 275] width 5 height 5
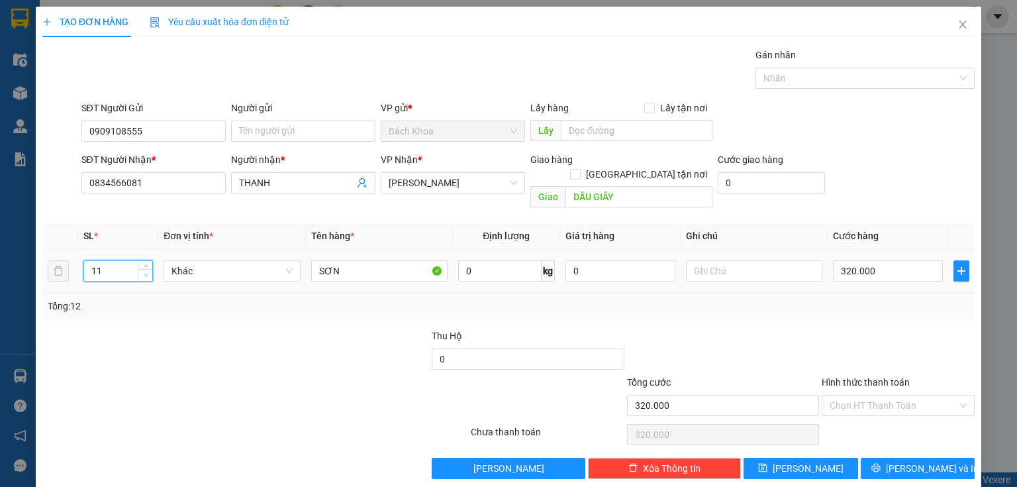
click at [146, 269] on span "Decrease Value" at bounding box center [145, 275] width 15 height 12
type input "9"
click at [146, 269] on span "Decrease Value" at bounding box center [145, 275] width 15 height 12
type input "3"
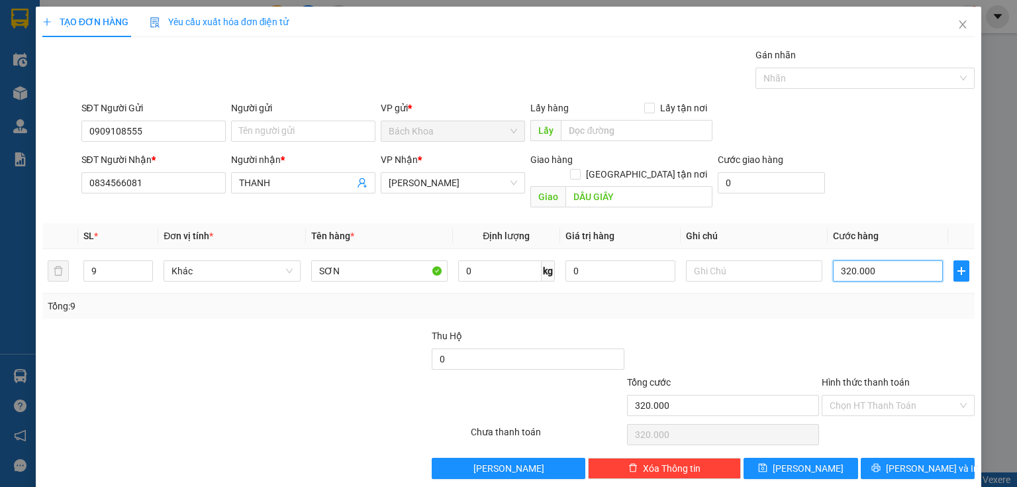
type input "3"
type input "30"
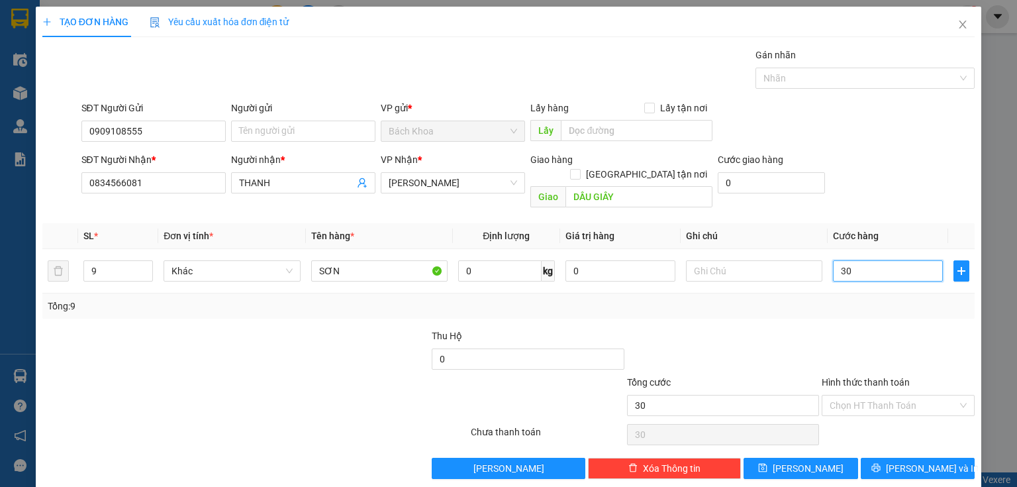
type input "300"
type input "3.000"
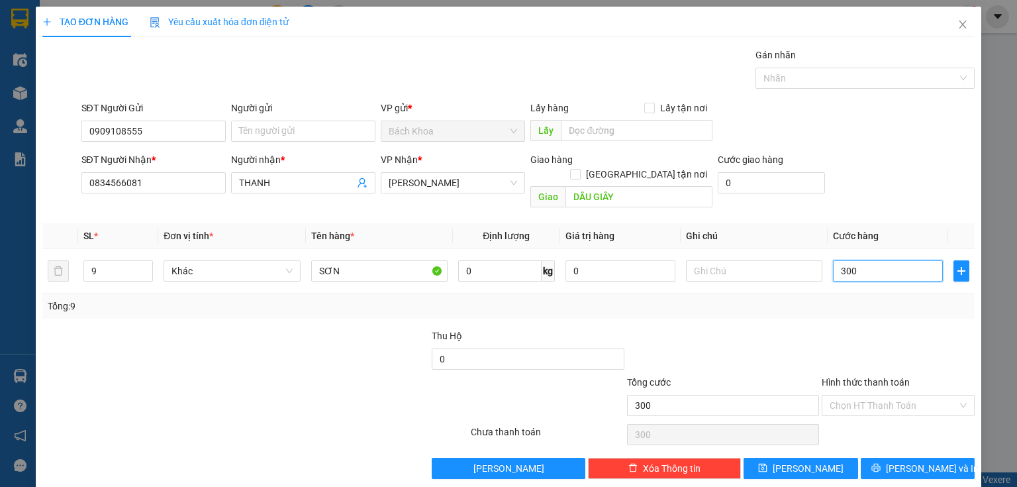
type input "3.000"
type input "30.000"
type input "3.000"
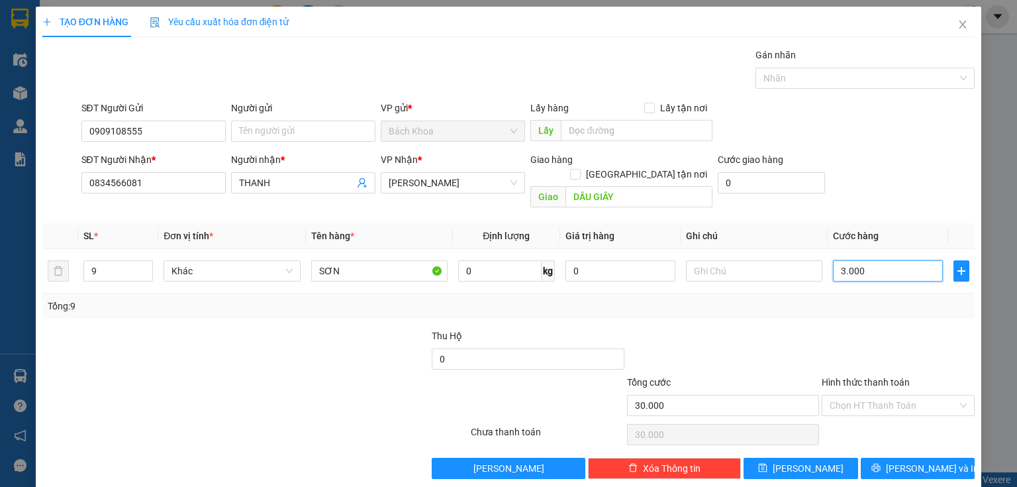
type input "3.000"
type input "0"
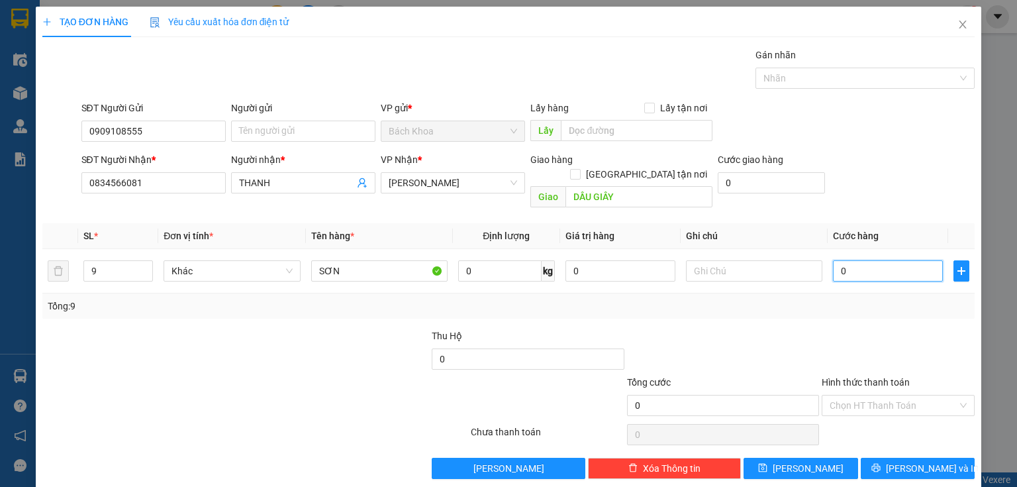
type input "2"
type input "02"
type input "28"
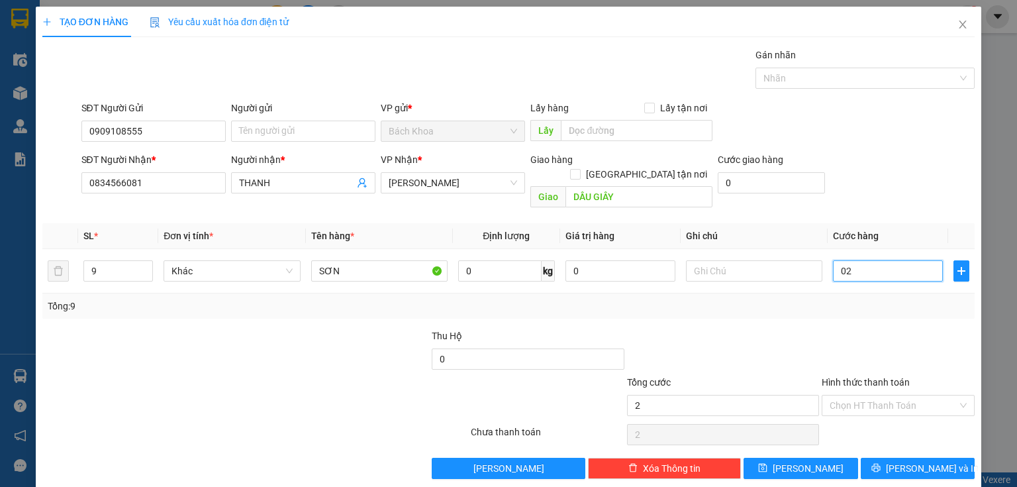
type input "028"
type input "280"
type input "0.280"
type input "2.800"
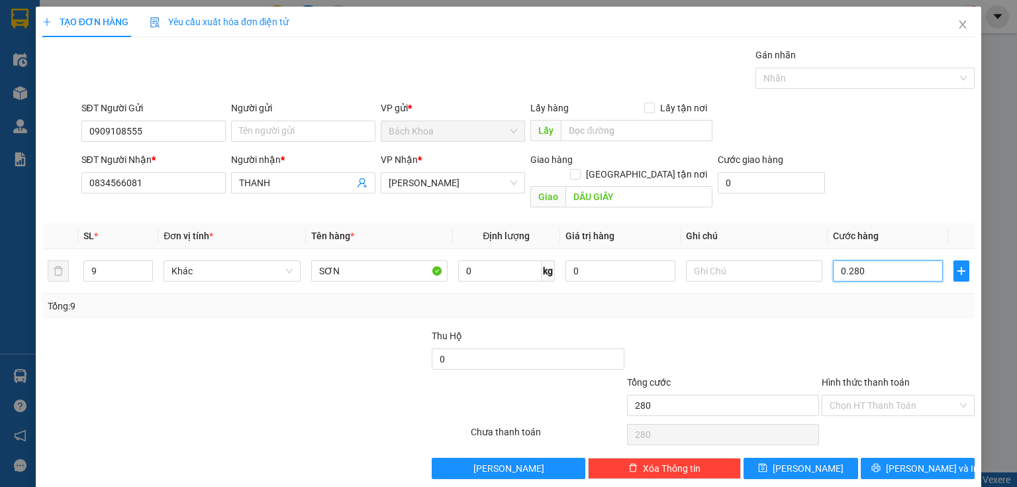
type input "2.800"
type input "028.000"
type input "28.000"
type input "280.000"
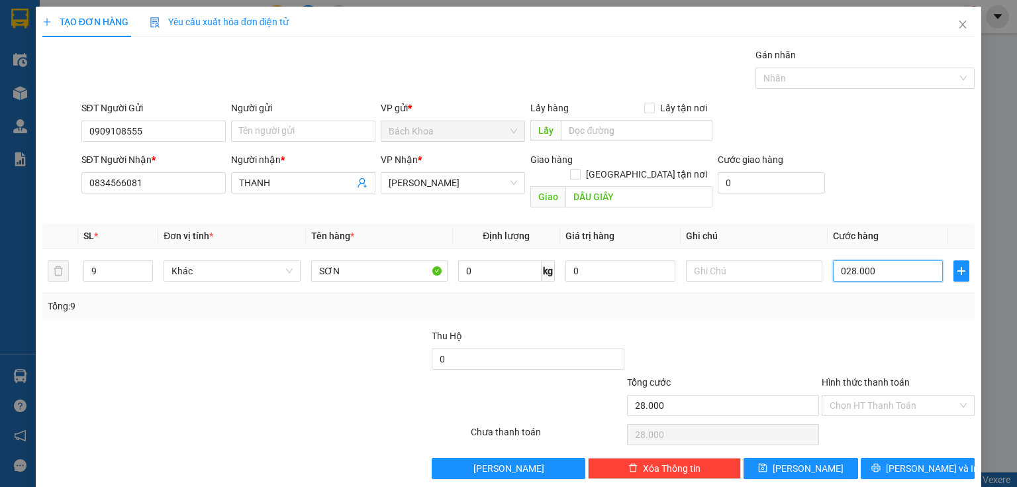
type input "280.000"
type input "028.000"
type input "28.000"
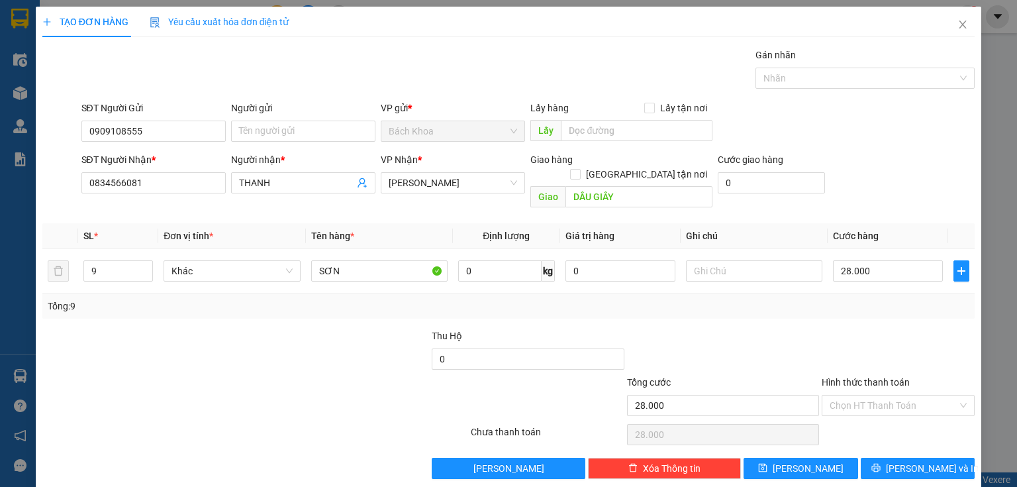
click at [814, 299] on div "Tổng: 9" at bounding box center [508, 305] width 933 height 25
click at [868, 260] on input "28.000" at bounding box center [888, 270] width 110 height 21
type input "0"
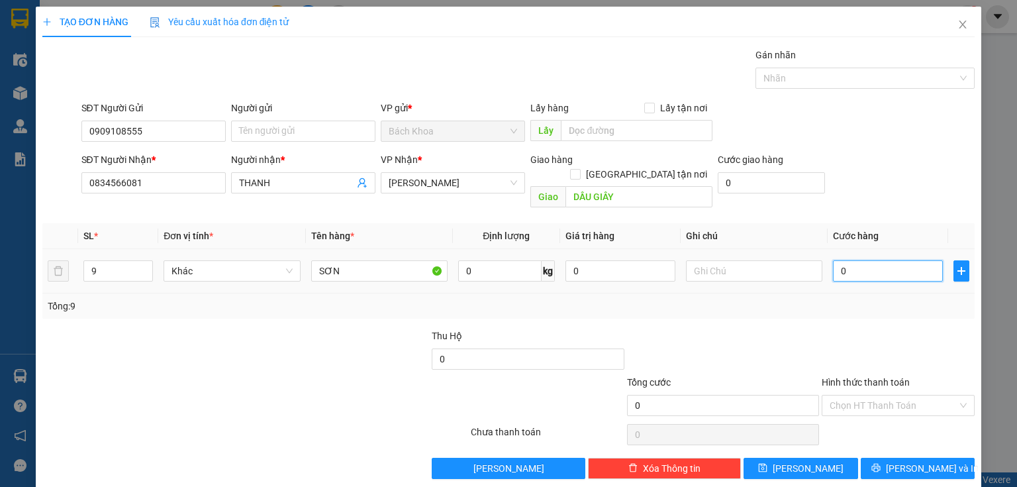
type input "2"
type input "02"
type input "28"
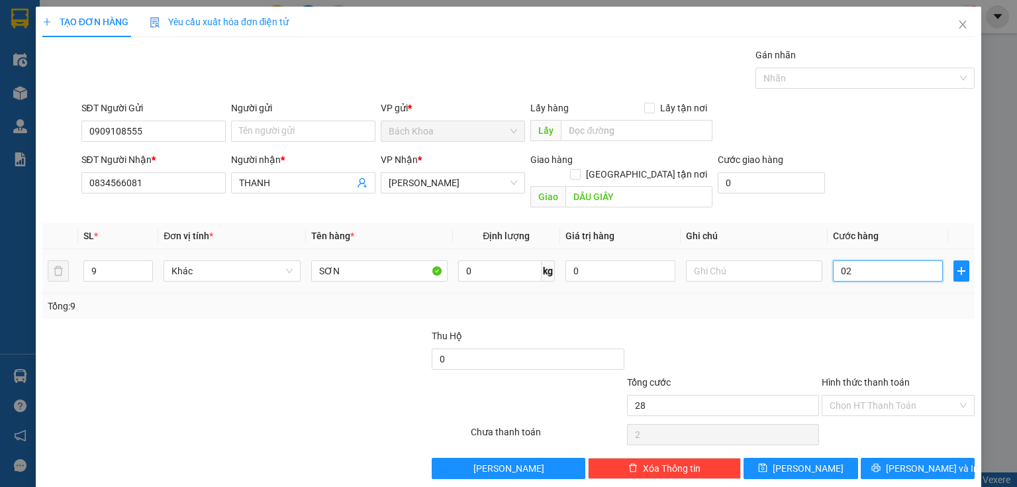
type input "028"
type input "280"
type input "0.280"
type input "2.800"
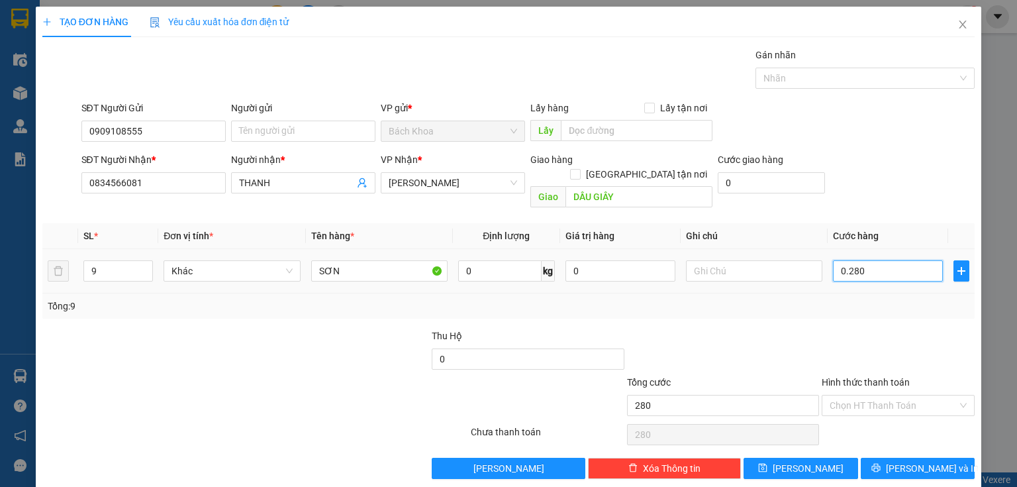
type input "2.800"
type input "02.800"
type input "28.000"
type input "028.000"
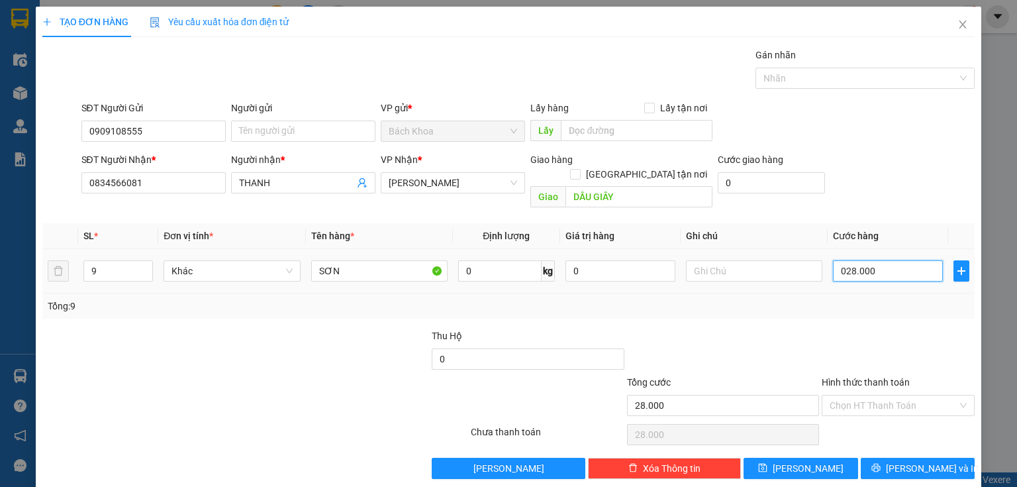
type input "280.000"
click at [740, 299] on div "Tổng: 9" at bounding box center [509, 306] width 922 height 15
click at [909, 461] on span "[PERSON_NAME] và In" at bounding box center [932, 468] width 93 height 15
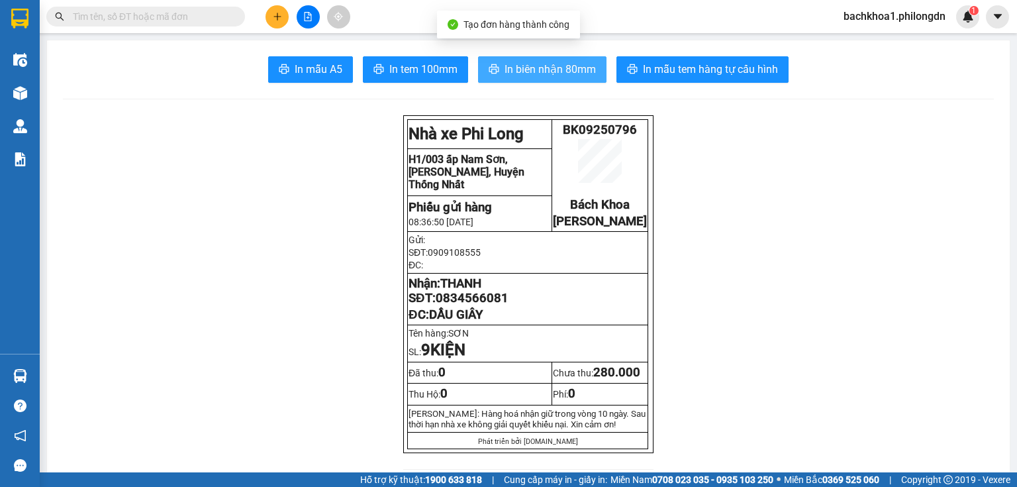
click at [559, 65] on span "In biên nhận 80mm" at bounding box center [550, 69] width 91 height 17
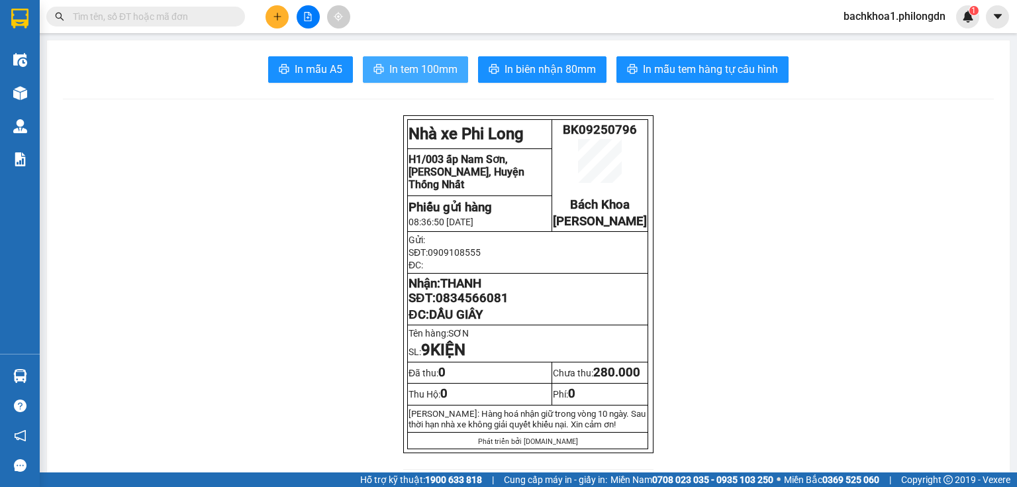
click at [424, 69] on span "In tem 100mm" at bounding box center [423, 69] width 68 height 17
click at [486, 305] on span "0834566081" at bounding box center [472, 298] width 73 height 15
click at [283, 11] on button at bounding box center [277, 16] width 23 height 23
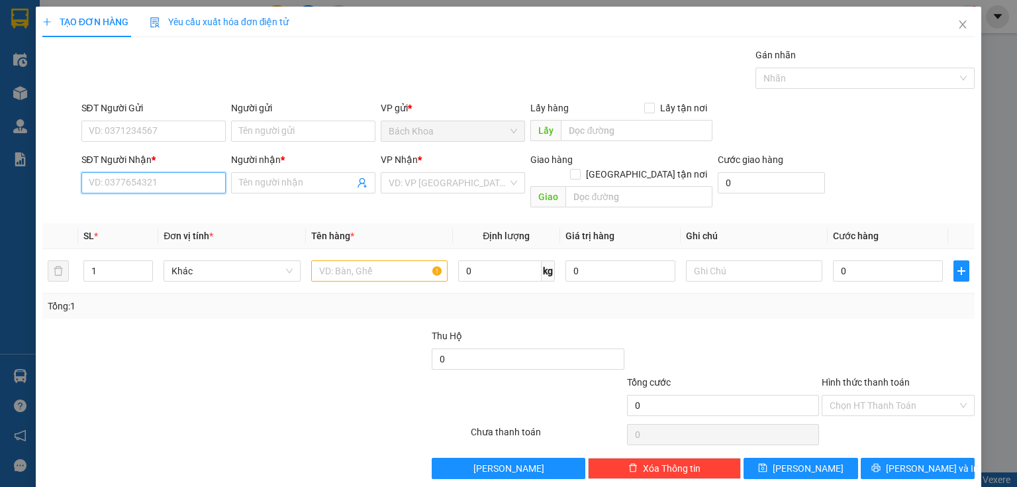
click at [213, 180] on input "SĐT Người Nhận *" at bounding box center [153, 182] width 144 height 21
click at [135, 207] on div "0397798011 - [GEOGRAPHIC_DATA]" at bounding box center [163, 208] width 149 height 15
type input "0397798011"
type input "HỒNG TRÂN"
type input "NT [PERSON_NAME]"
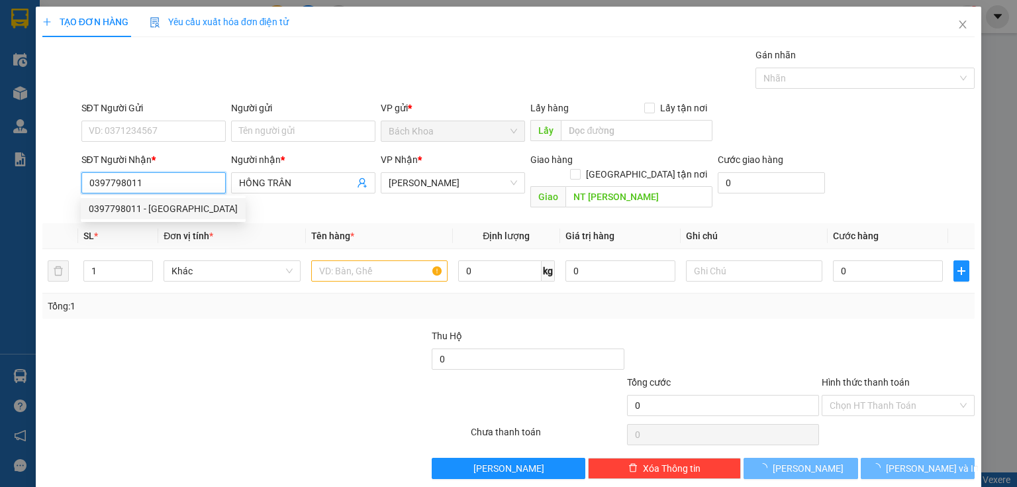
type input "40.000"
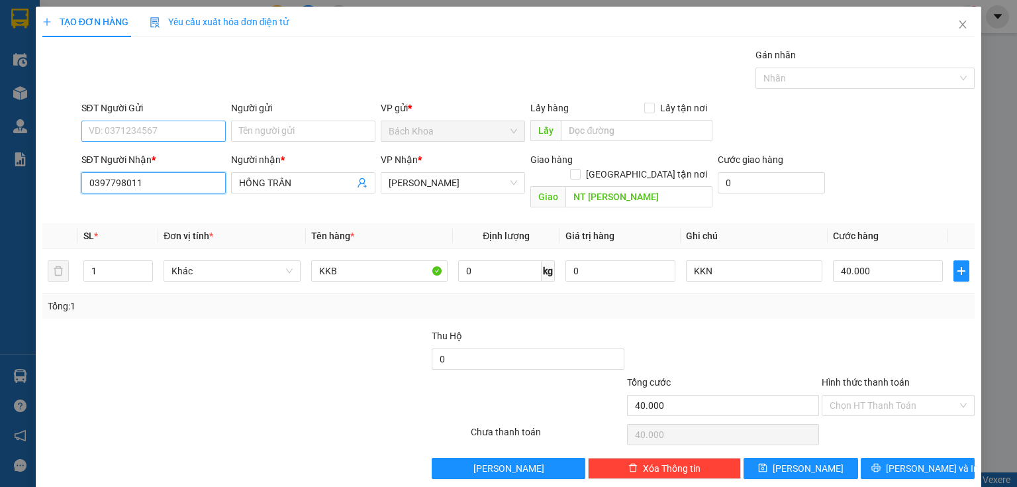
type input "0397798011"
click at [175, 129] on input "SĐT Người Gửi" at bounding box center [153, 131] width 144 height 21
click at [180, 152] on div "0359595014" at bounding box center [152, 157] width 127 height 15
type input "0359595014"
click at [886, 395] on input "Hình thức thanh toán" at bounding box center [894, 405] width 128 height 20
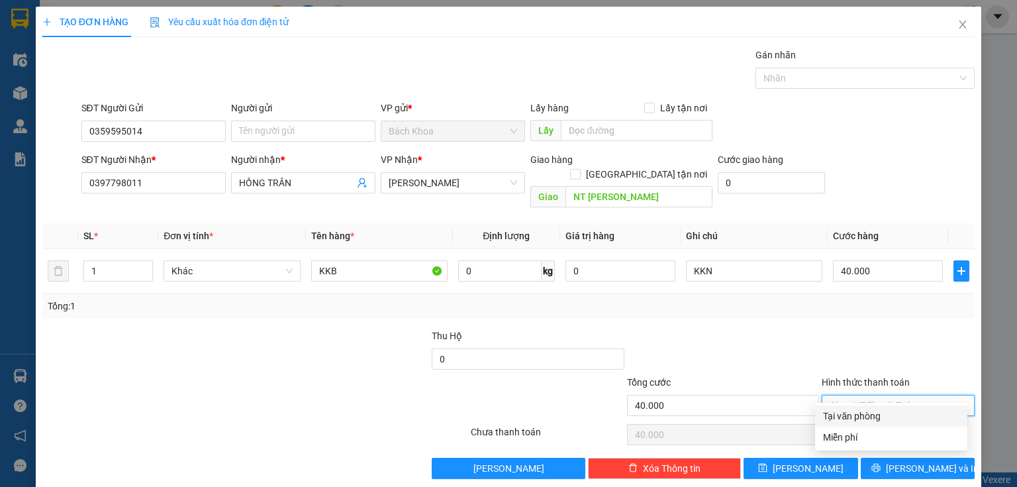
click at [854, 416] on div "Tại văn phòng" at bounding box center [891, 416] width 136 height 15
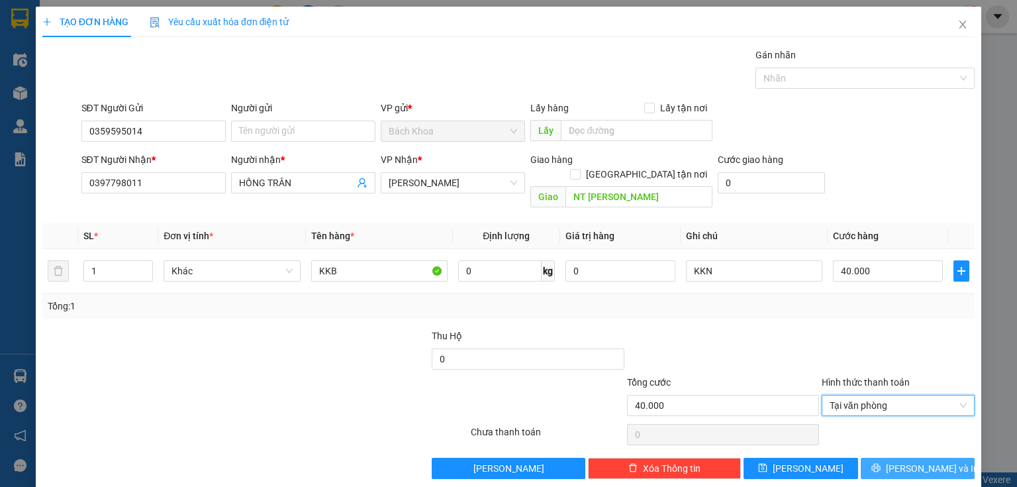
click at [866, 458] on button "[PERSON_NAME] và In" at bounding box center [918, 468] width 115 height 21
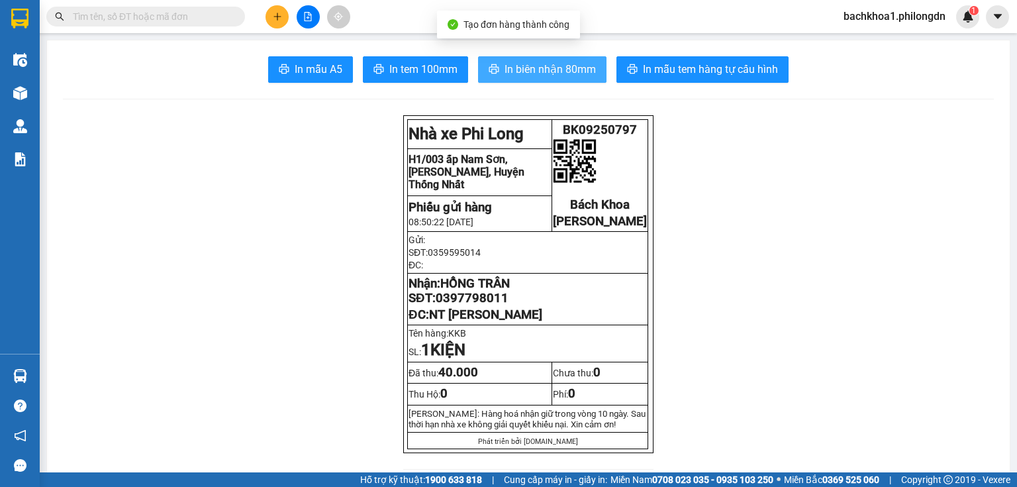
click at [548, 74] on span "In biên nhận 80mm" at bounding box center [550, 69] width 91 height 17
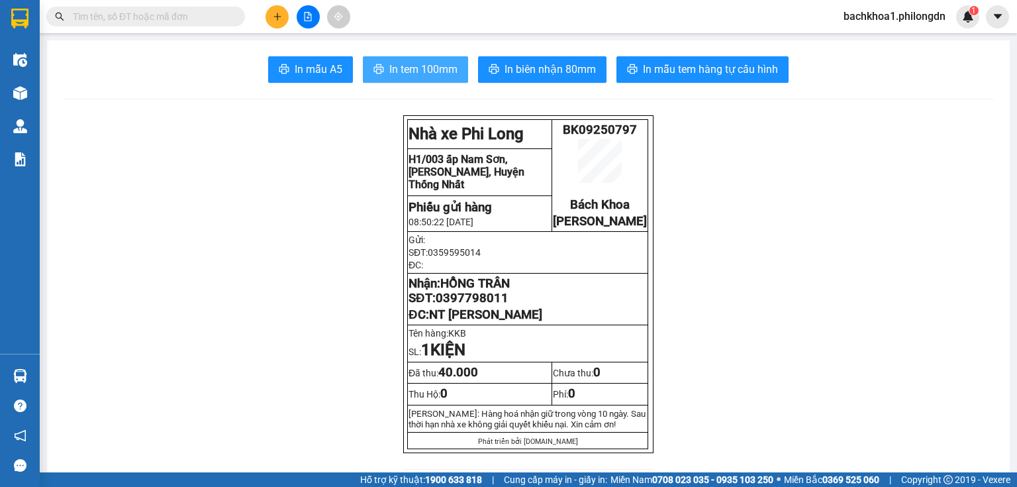
click at [437, 71] on span "In tem 100mm" at bounding box center [423, 69] width 68 height 17
click at [490, 305] on span "0397798011" at bounding box center [472, 298] width 73 height 15
